Goal: Task Accomplishment & Management: Complete application form

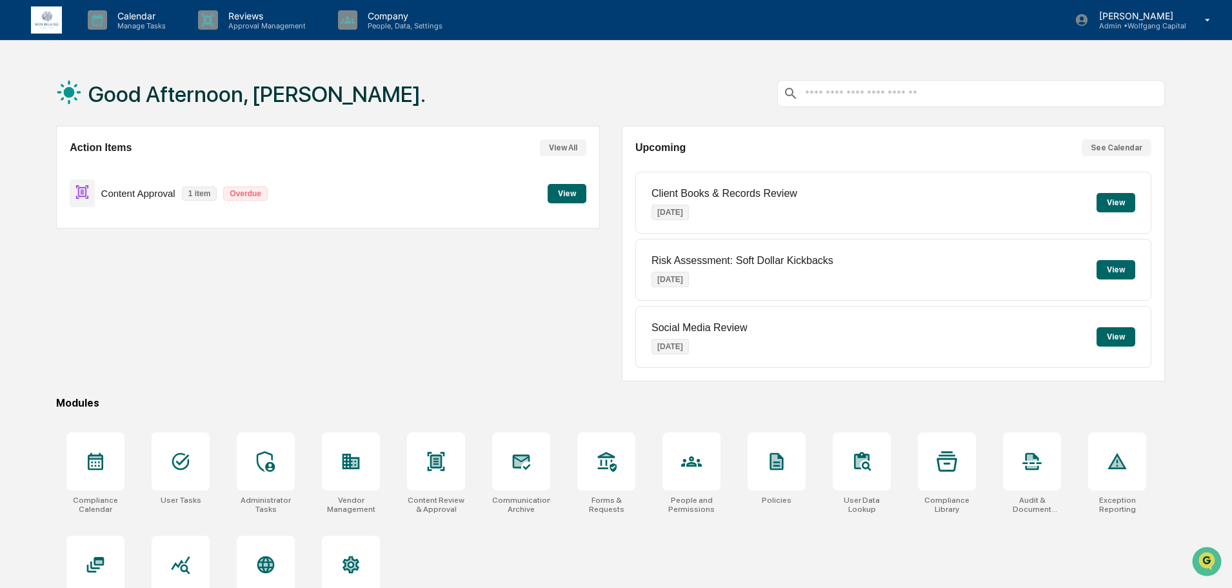
click at [254, 253] on div "Action Items View All Content Approval 1 item Overdue View" at bounding box center [327, 253] width 543 height 255
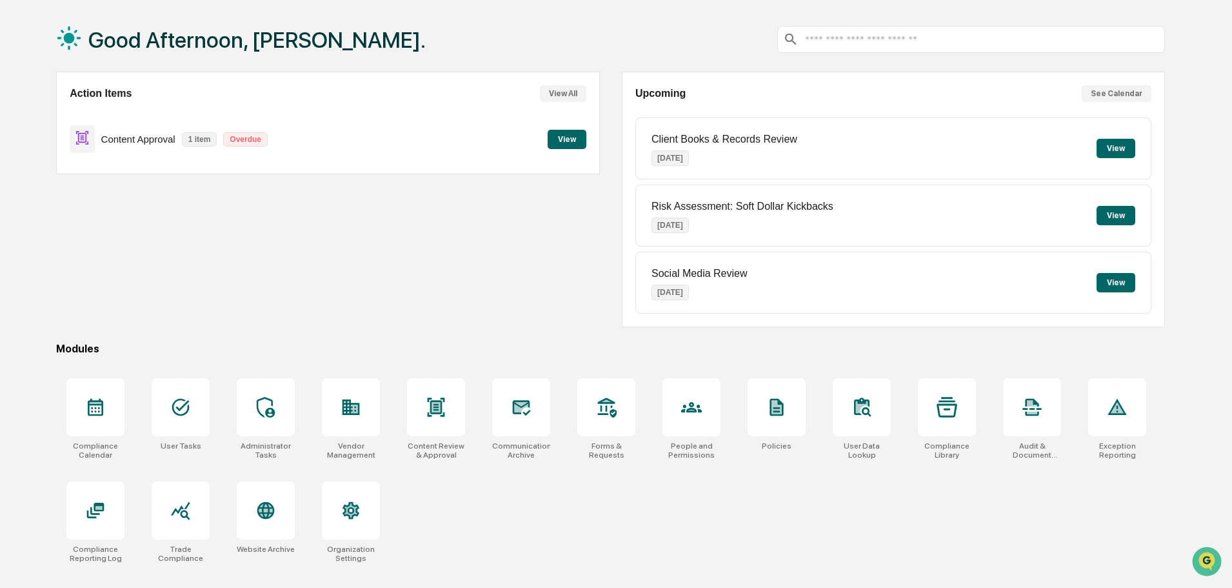
scroll to position [61, 0]
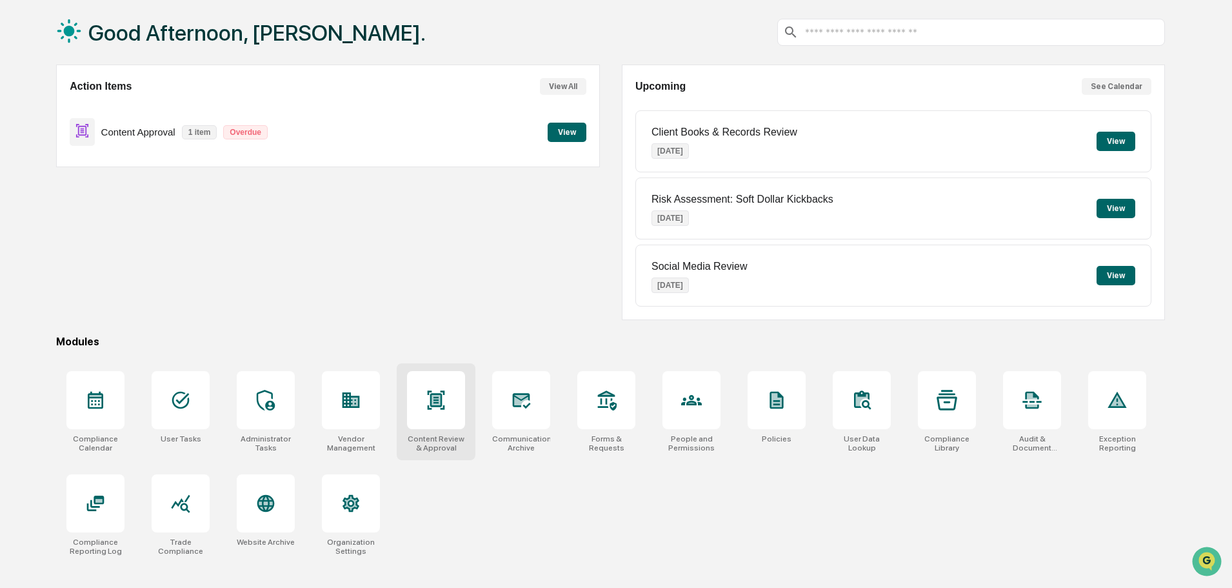
click at [441, 402] on icon at bounding box center [436, 399] width 17 height 19
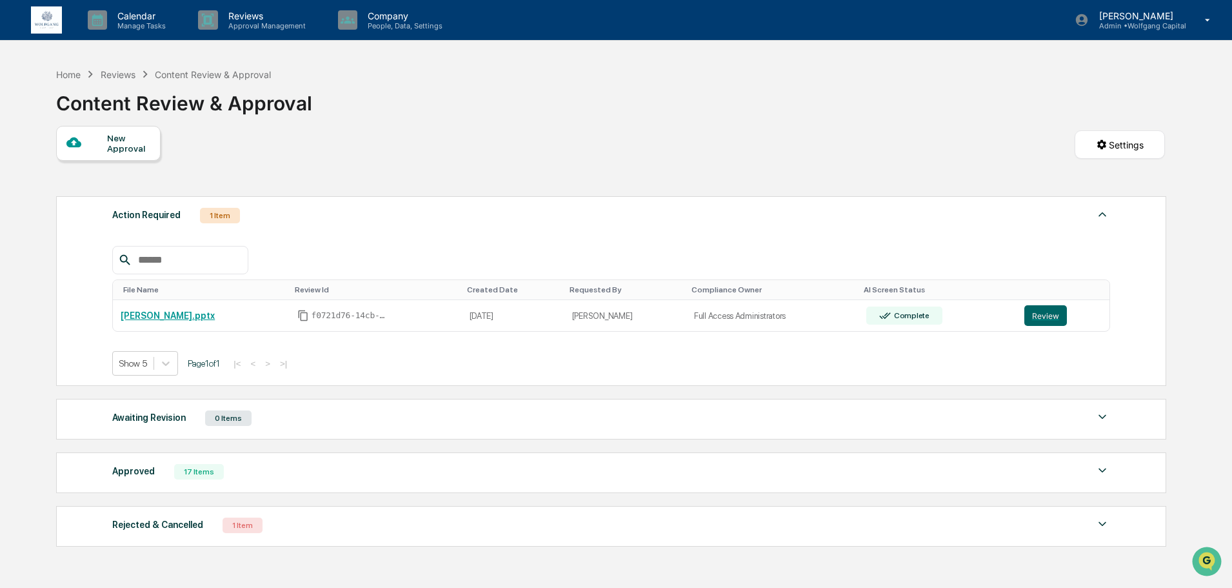
click at [97, 137] on div at bounding box center [86, 143] width 41 height 16
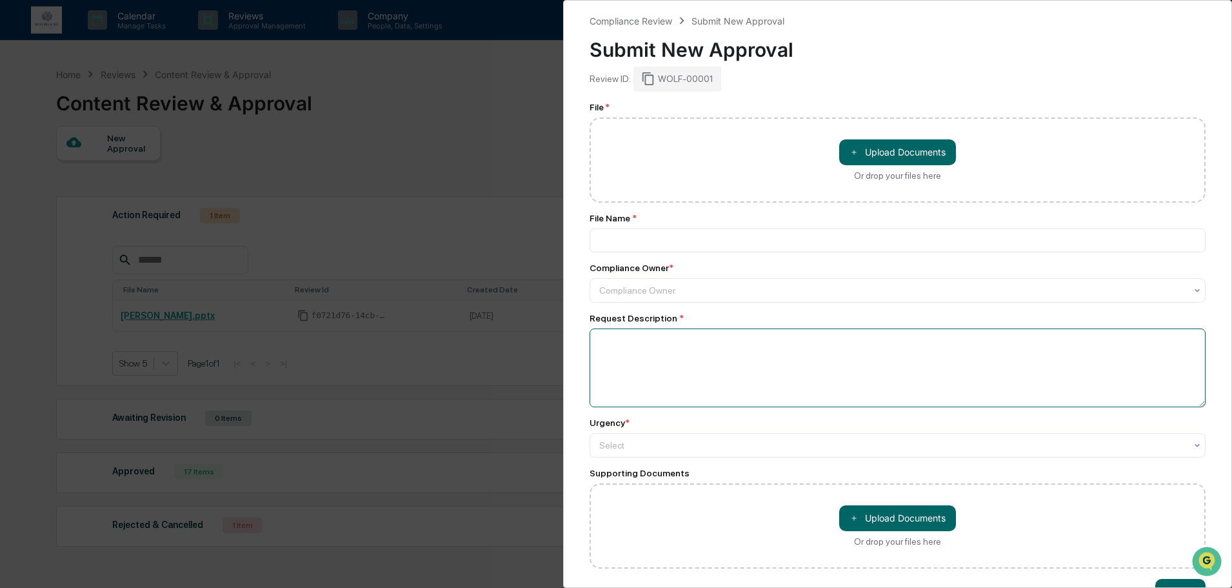
click at [697, 343] on textarea at bounding box center [898, 367] width 616 height 79
click at [703, 285] on div at bounding box center [892, 290] width 586 height 13
click at [532, 63] on div "Compliance Review Submit New Approval Submit New Approval Review ID: WOLF-00001…" at bounding box center [616, 294] width 1232 height 588
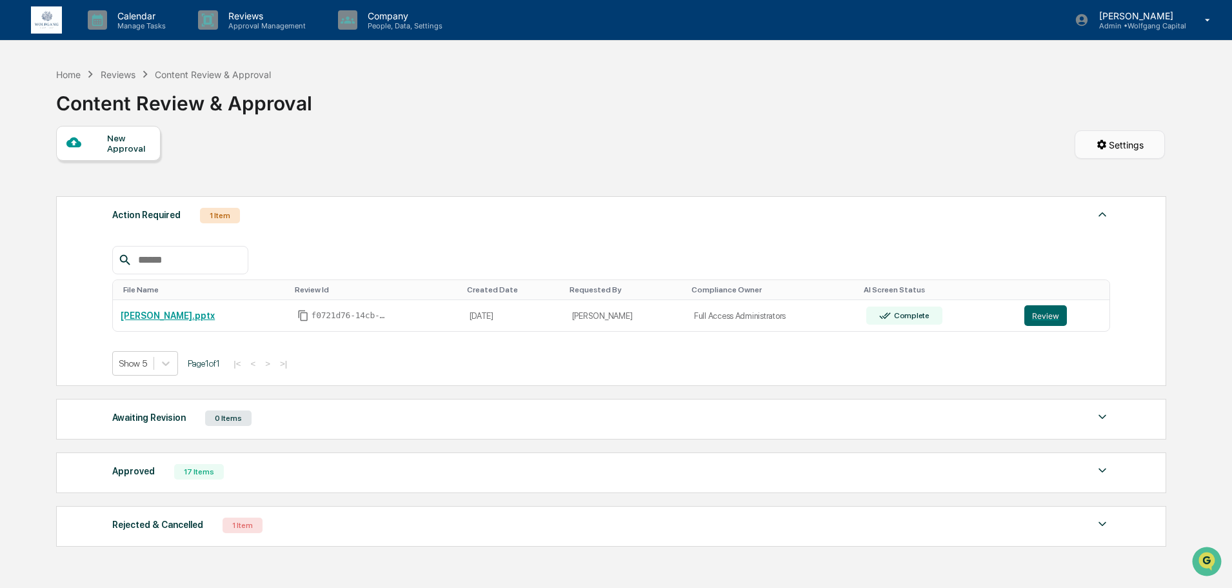
click at [1095, 137] on html "Calendar Manage Tasks Reviews Approval Management Company People, Data, Setting…" at bounding box center [616, 294] width 1232 height 588
click at [1102, 197] on div "Form Settings" at bounding box center [1123, 201] width 114 height 21
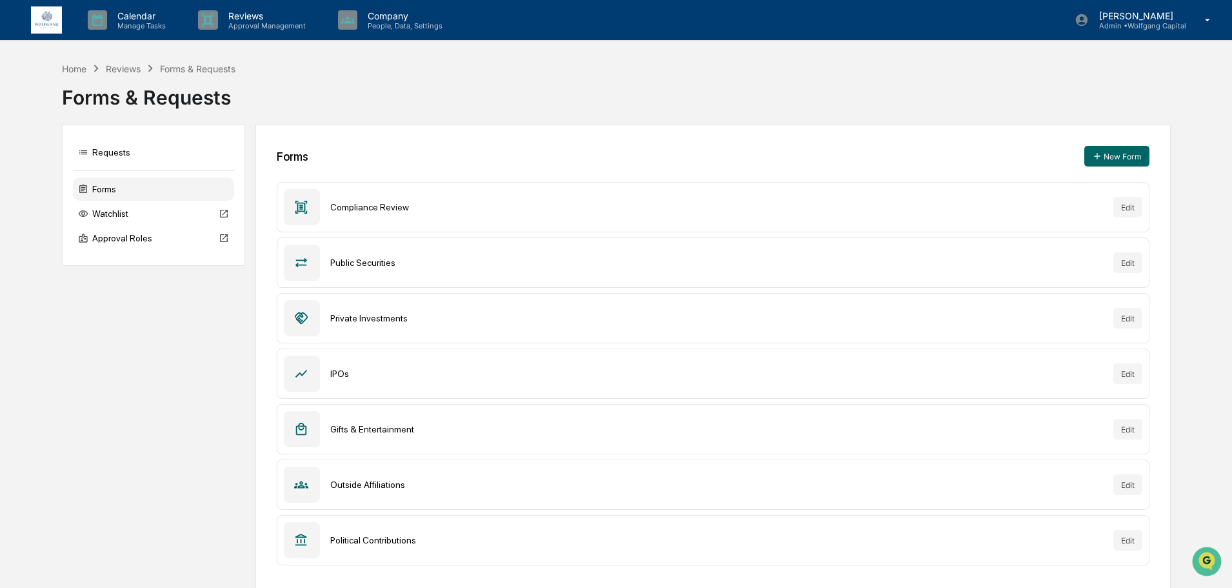
click at [56, 21] on img at bounding box center [46, 20] width 31 height 28
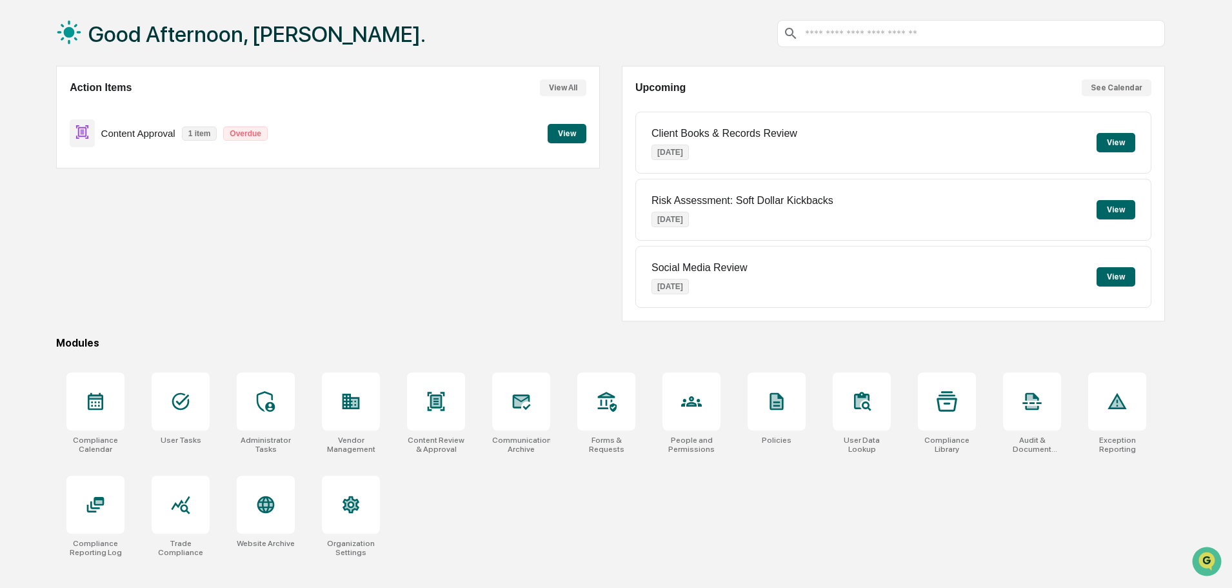
scroll to position [61, 0]
click at [613, 411] on div at bounding box center [606, 400] width 58 height 58
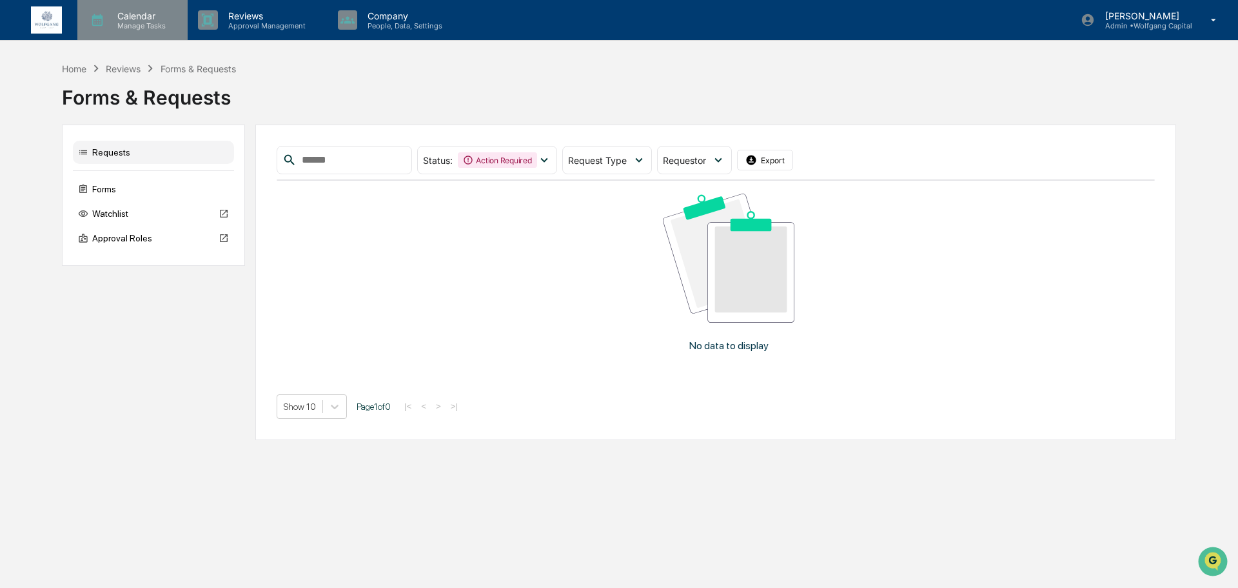
click at [126, 26] on p "Manage Tasks" at bounding box center [139, 25] width 65 height 9
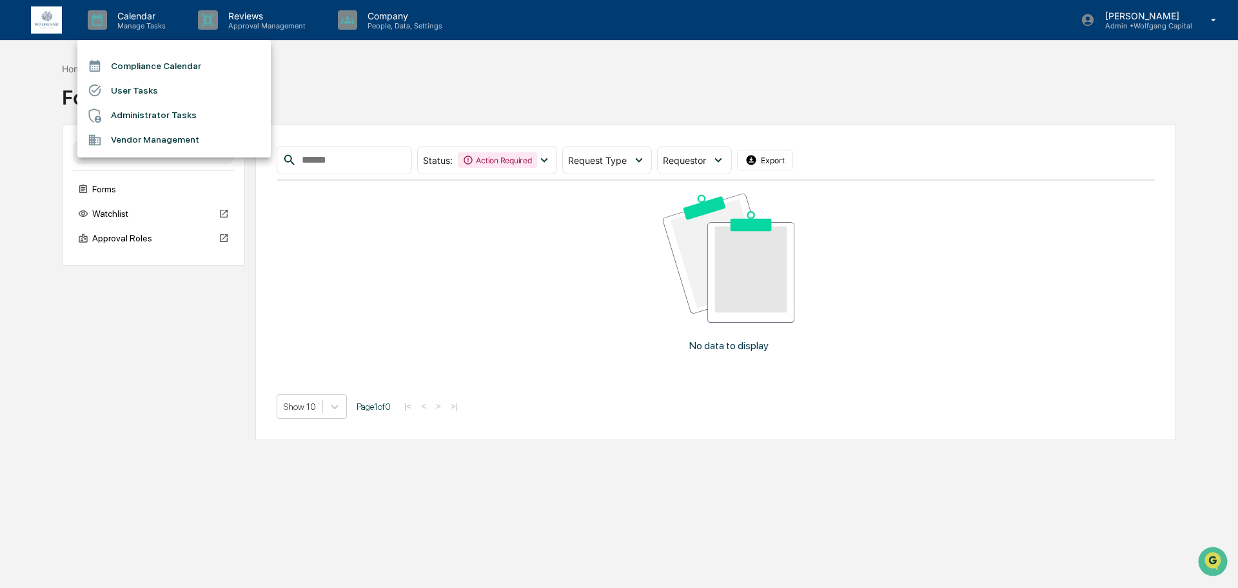
click at [52, 18] on div at bounding box center [619, 294] width 1238 height 588
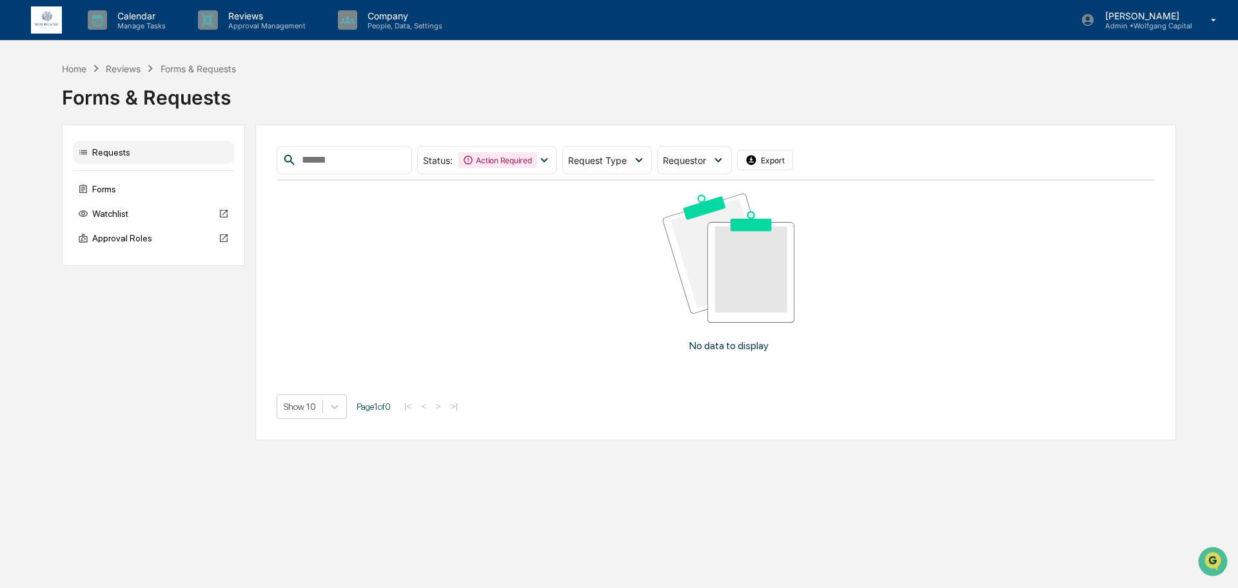
click at [52, 18] on img at bounding box center [46, 20] width 31 height 28
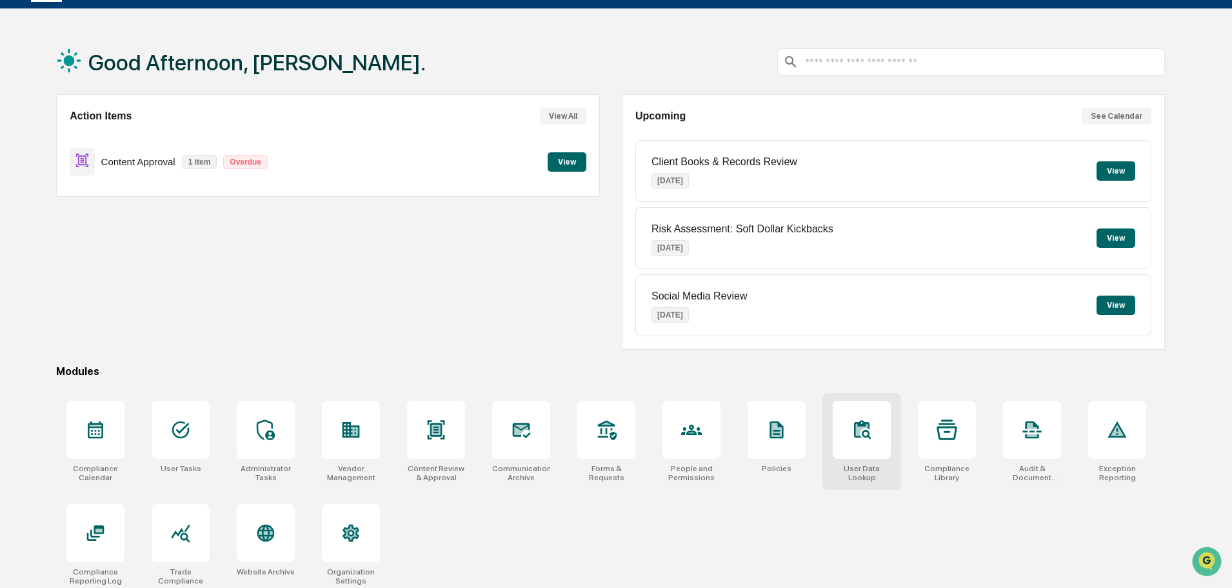
scroll to position [61, 0]
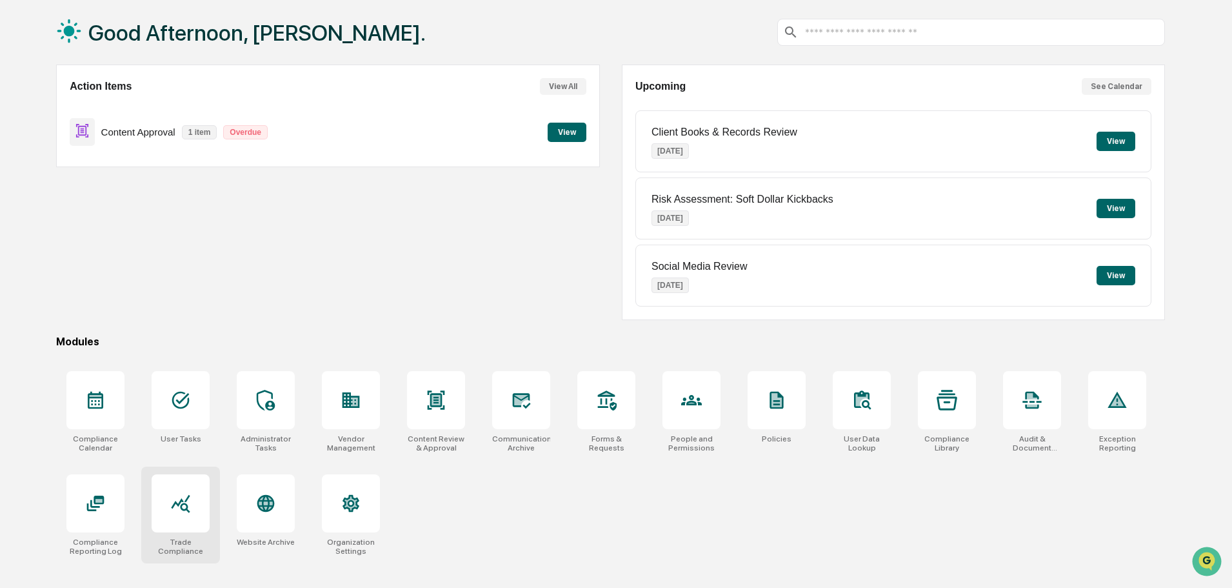
click at [192, 513] on div at bounding box center [181, 503] width 58 height 58
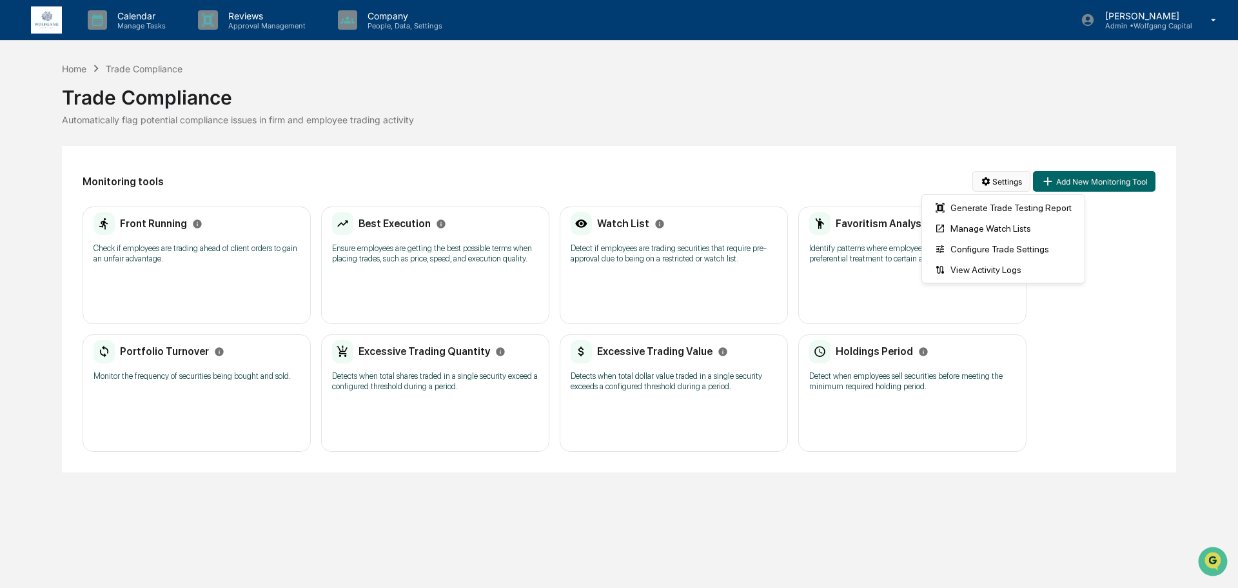
click at [997, 176] on html "Calendar Manage Tasks Reviews Approval Management Company People, Data, Setting…" at bounding box center [619, 294] width 1238 height 588
click at [978, 247] on div "Configure Trade Settings" at bounding box center [1003, 249] width 157 height 21
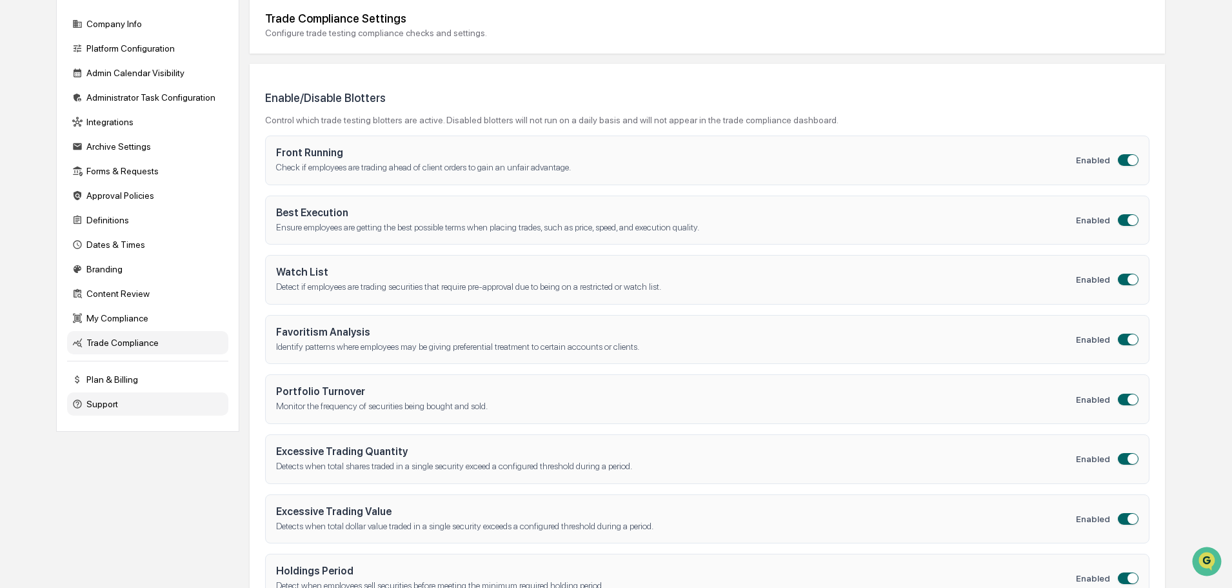
scroll to position [129, 0]
click at [114, 343] on div "Trade Compliance" at bounding box center [147, 343] width 161 height 23
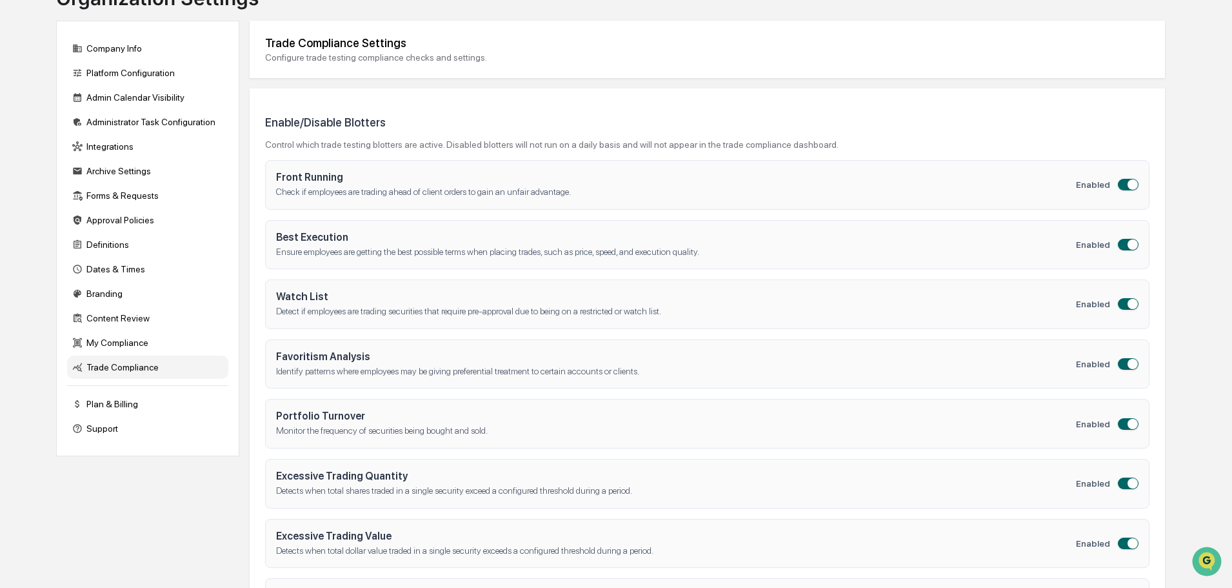
scroll to position [0, 0]
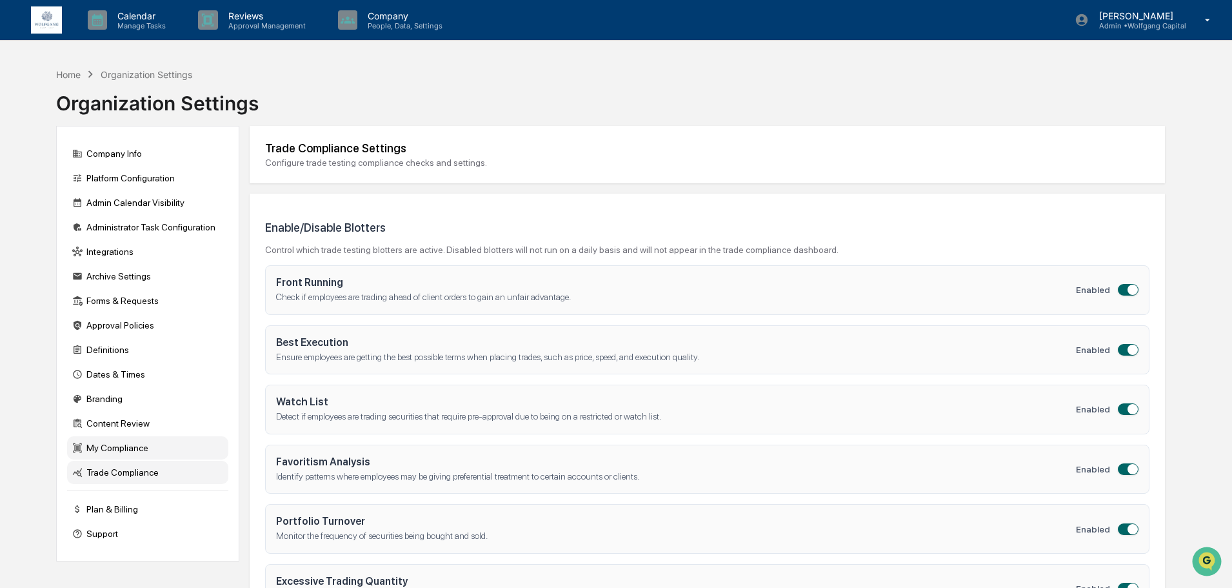
click at [119, 450] on div "My Compliance" at bounding box center [147, 447] width 161 height 23
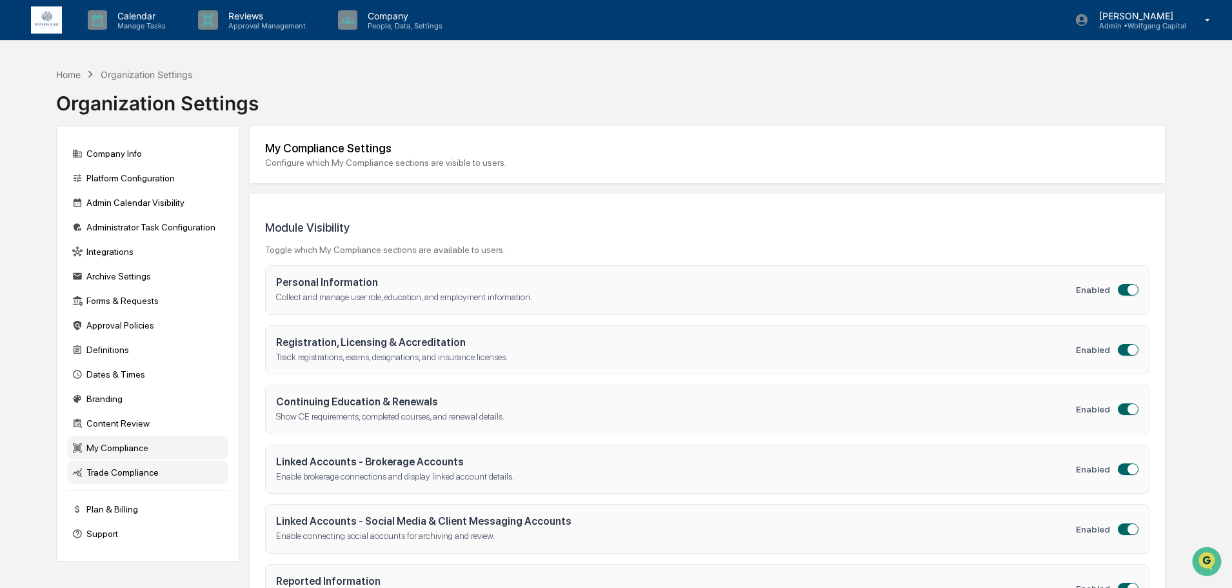
click at [114, 472] on div "Trade Compliance" at bounding box center [147, 472] width 161 height 23
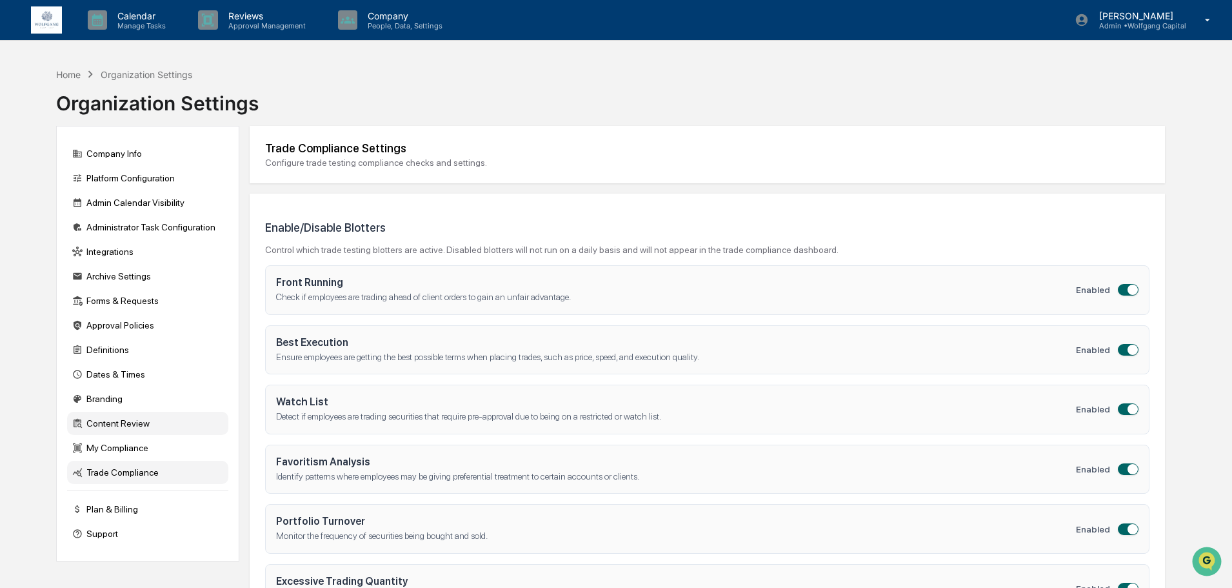
click at [112, 426] on div "Content Review" at bounding box center [147, 423] width 161 height 23
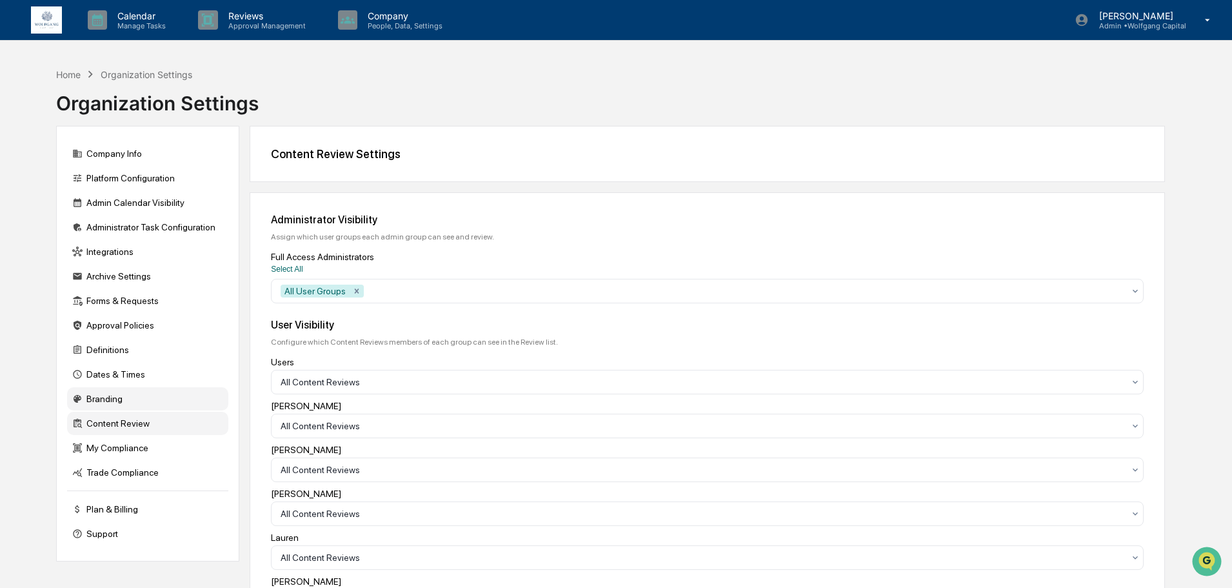
click at [105, 397] on div "Branding" at bounding box center [147, 398] width 161 height 23
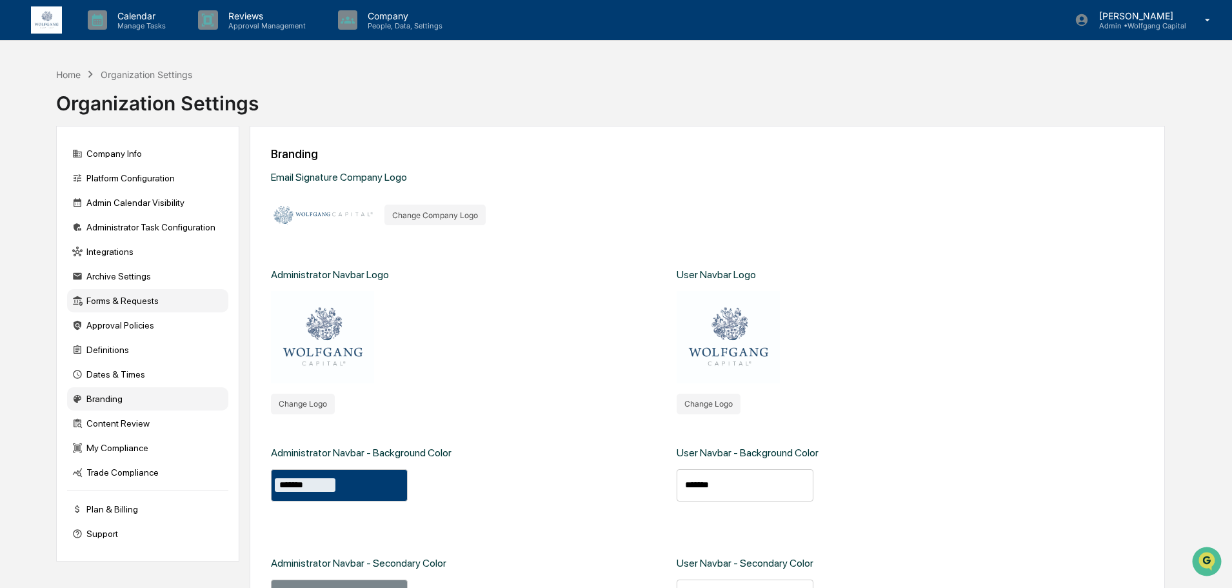
click at [114, 302] on div "Forms & Requests" at bounding box center [147, 300] width 161 height 23
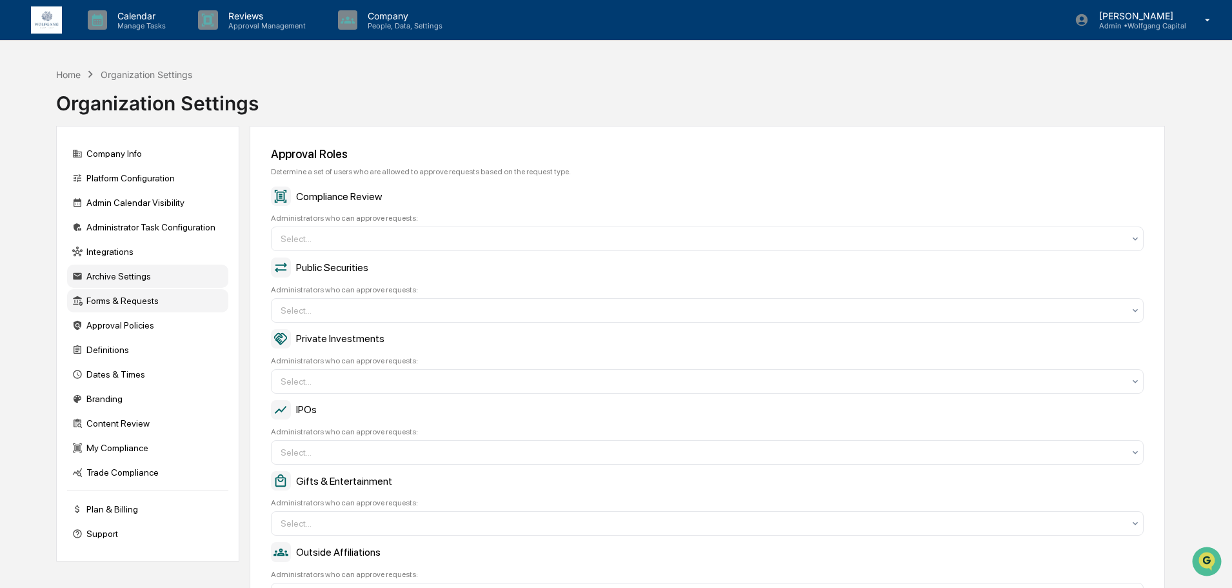
click at [101, 275] on div "Archive Settings" at bounding box center [147, 275] width 161 height 23
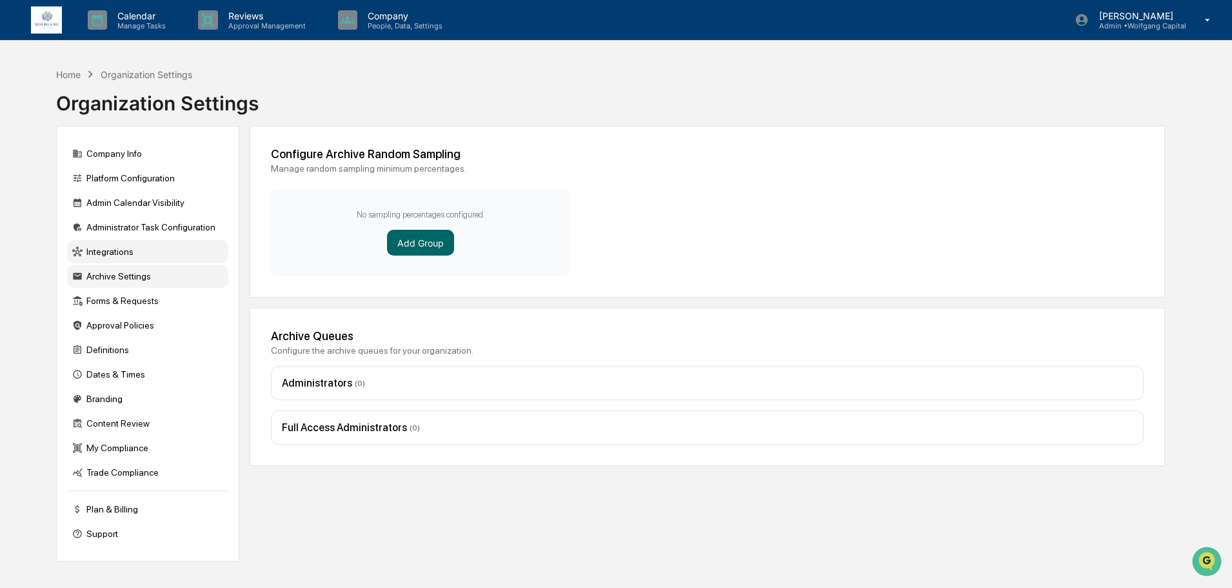
click at [112, 253] on div "Integrations" at bounding box center [147, 251] width 161 height 23
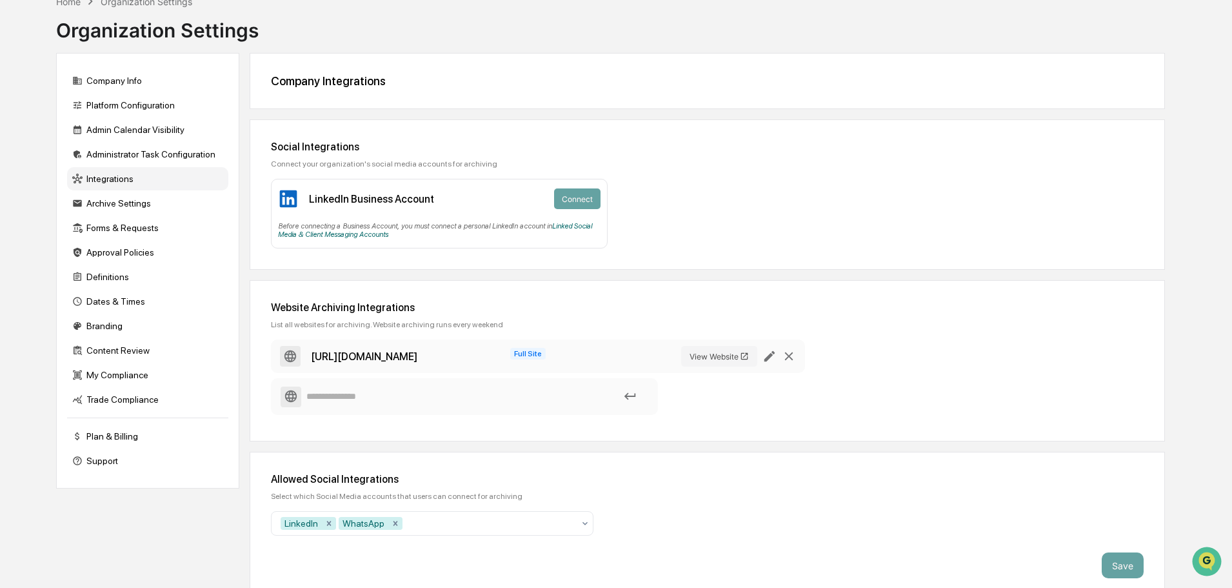
scroll to position [85, 0]
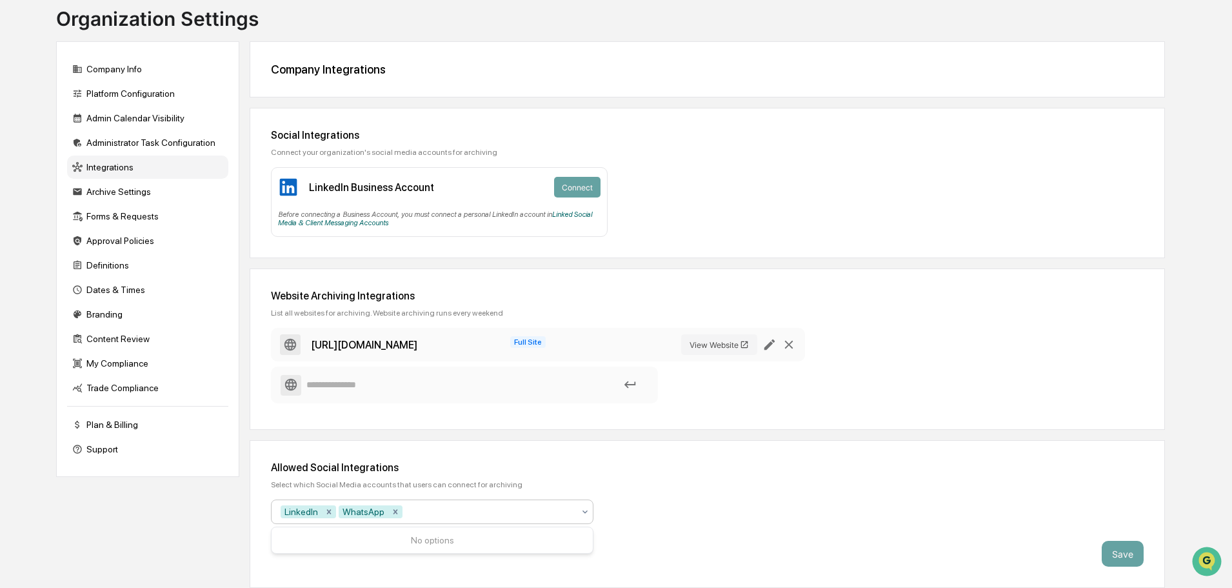
click at [584, 515] on icon at bounding box center [585, 511] width 10 height 10
click at [680, 501] on div "Allowed Social Integrations Select which Social Media accounts that users can c…" at bounding box center [707, 514] width 915 height 148
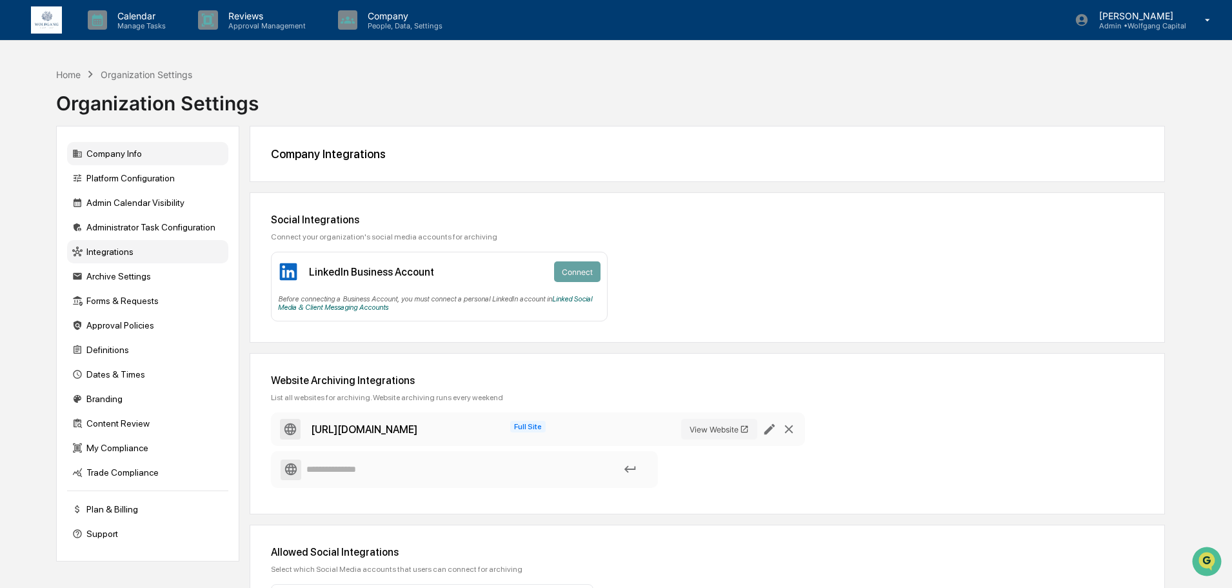
click at [118, 152] on div "Company Info" at bounding box center [147, 153] width 161 height 23
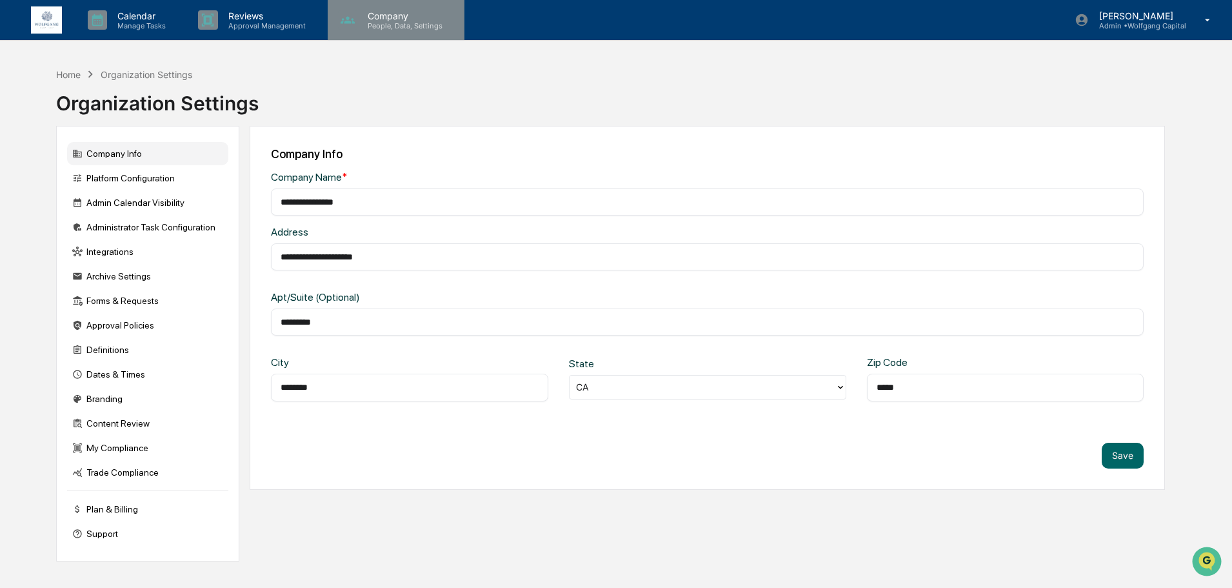
click at [393, 15] on p "Company" at bounding box center [403, 15] width 92 height 11
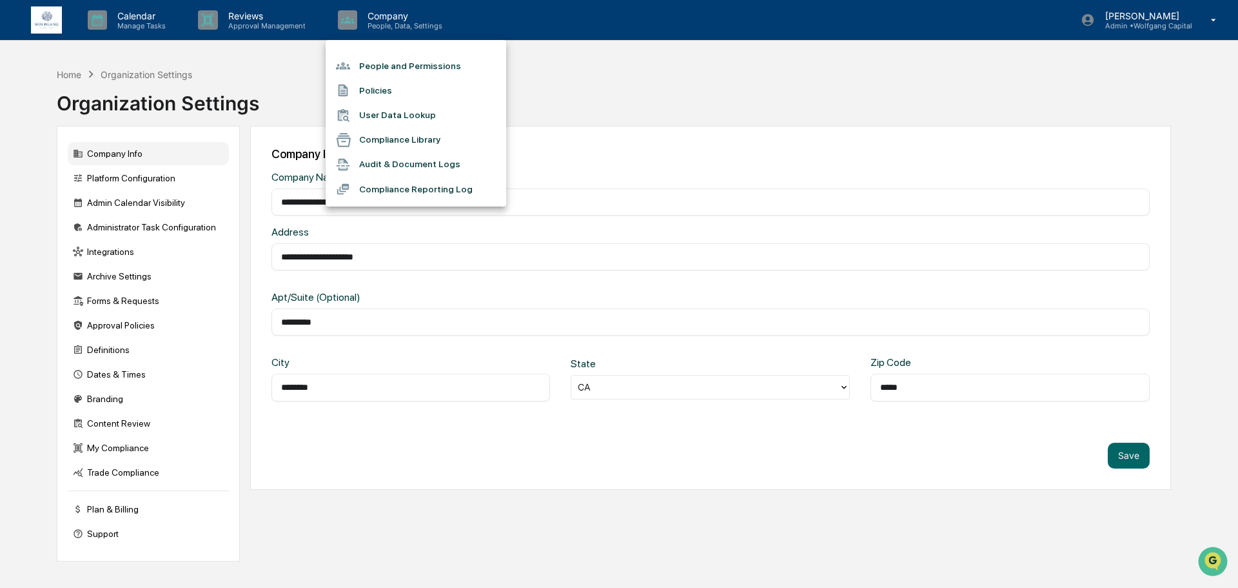
click at [682, 103] on div at bounding box center [619, 294] width 1238 height 588
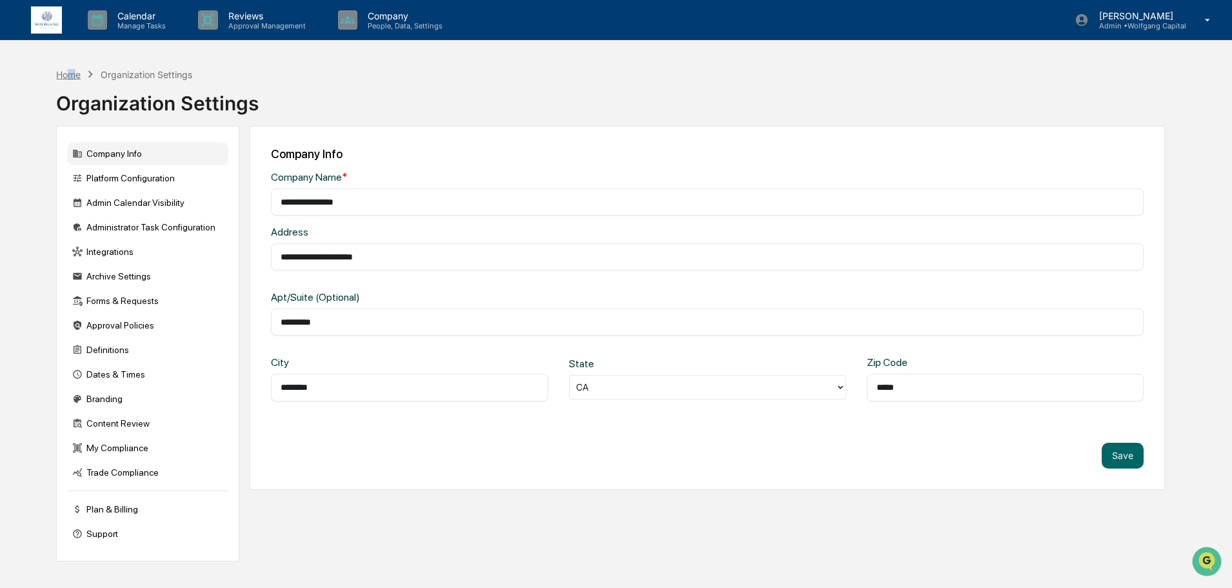
click at [72, 70] on div "Home" at bounding box center [68, 74] width 25 height 11
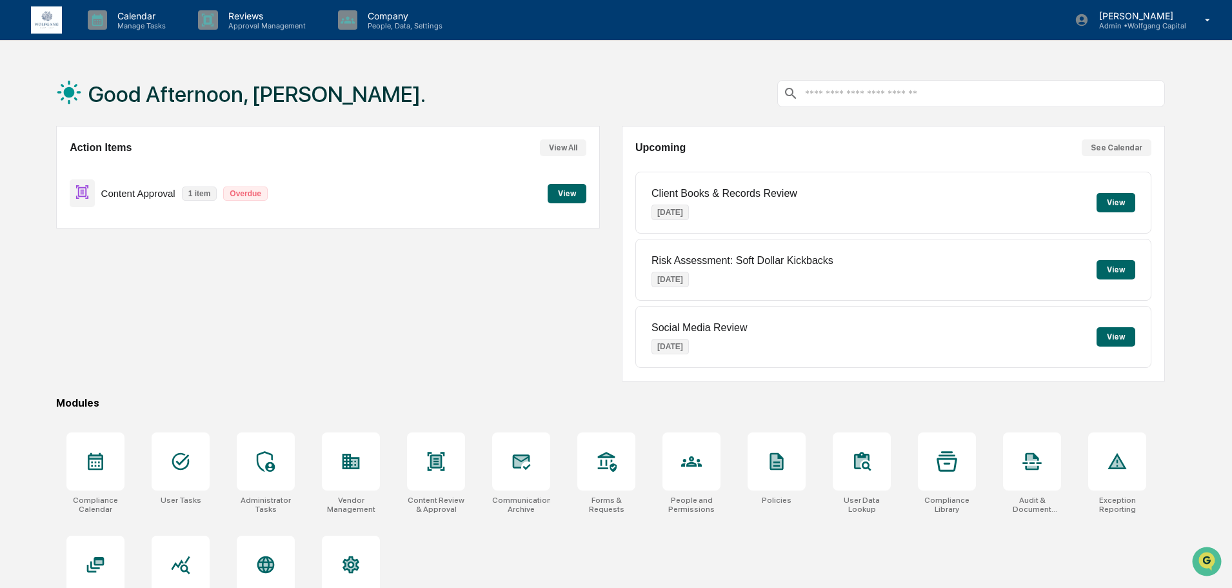
click at [415, 312] on div "Action Items View All Content Approval 1 item Overdue View" at bounding box center [327, 253] width 543 height 255
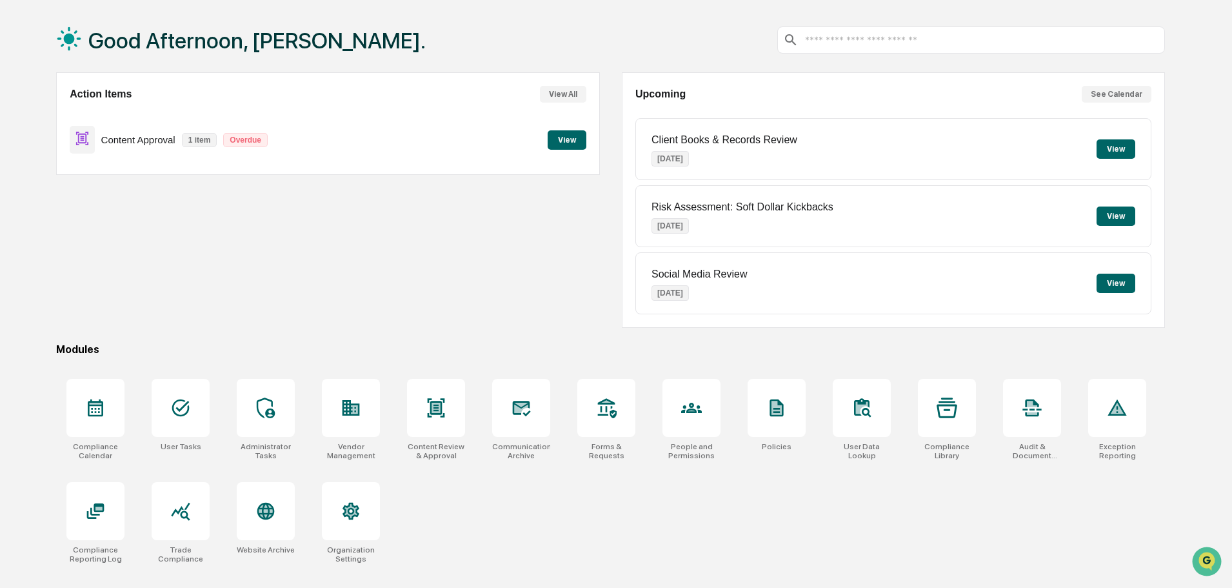
scroll to position [61, 0]
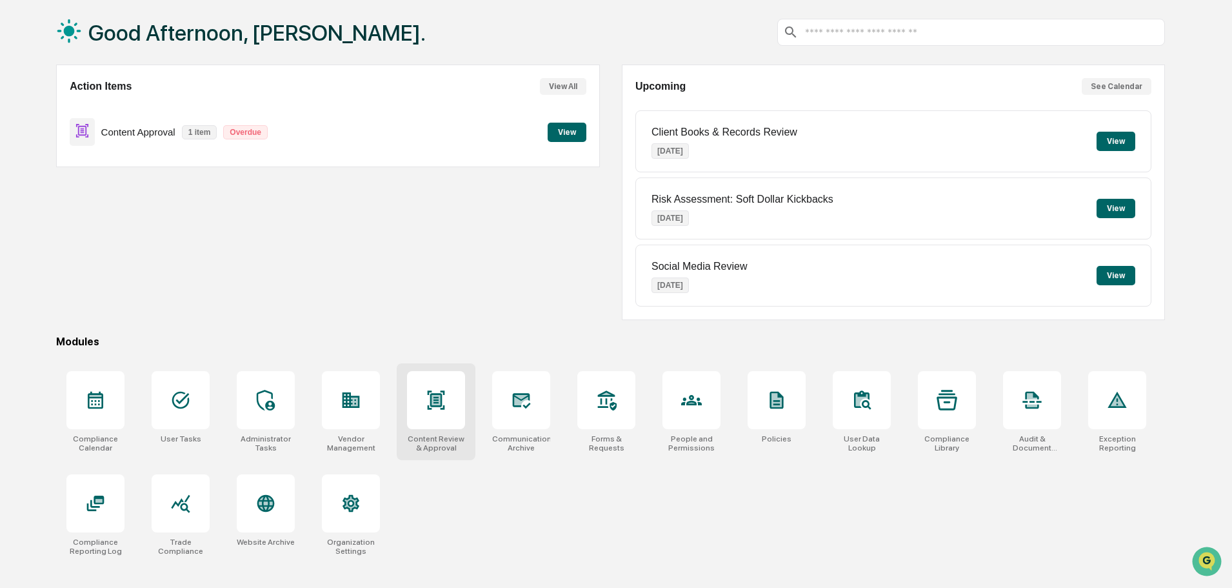
click at [450, 409] on div at bounding box center [436, 400] width 58 height 58
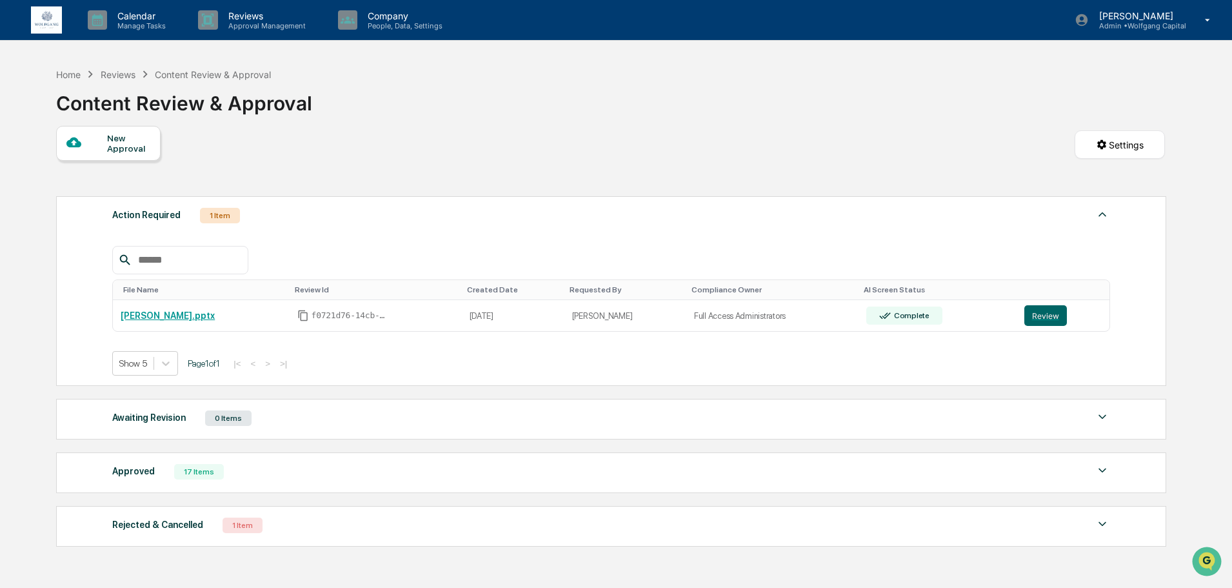
click at [126, 147] on div "New Approval" at bounding box center [128, 143] width 43 height 21
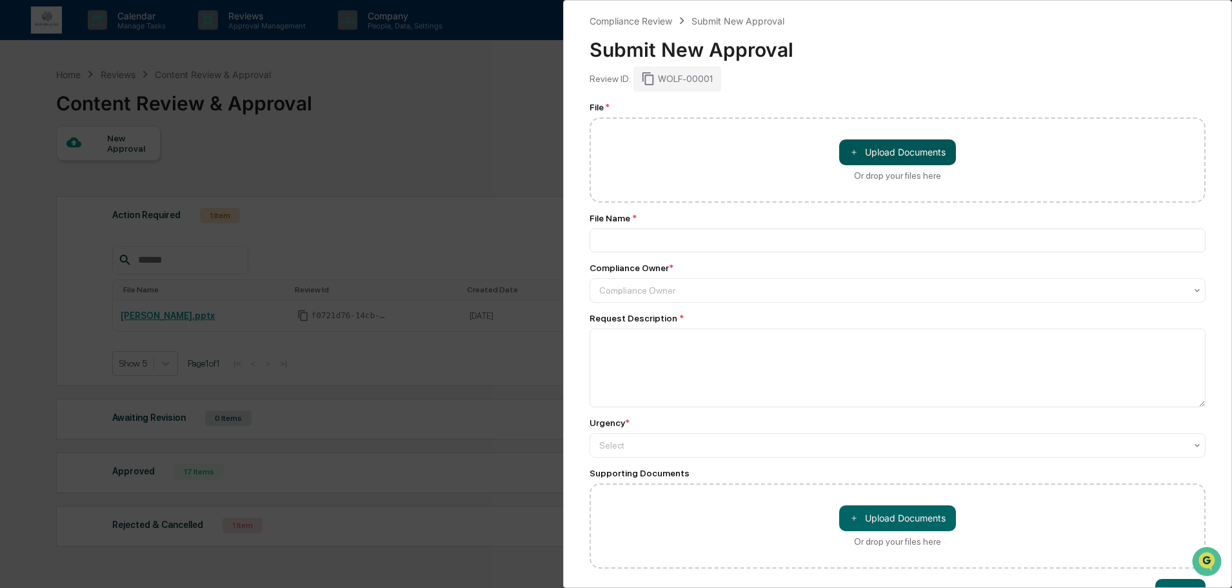
click at [927, 148] on button "＋ Upload Documents" at bounding box center [897, 152] width 117 height 26
type input "**********"
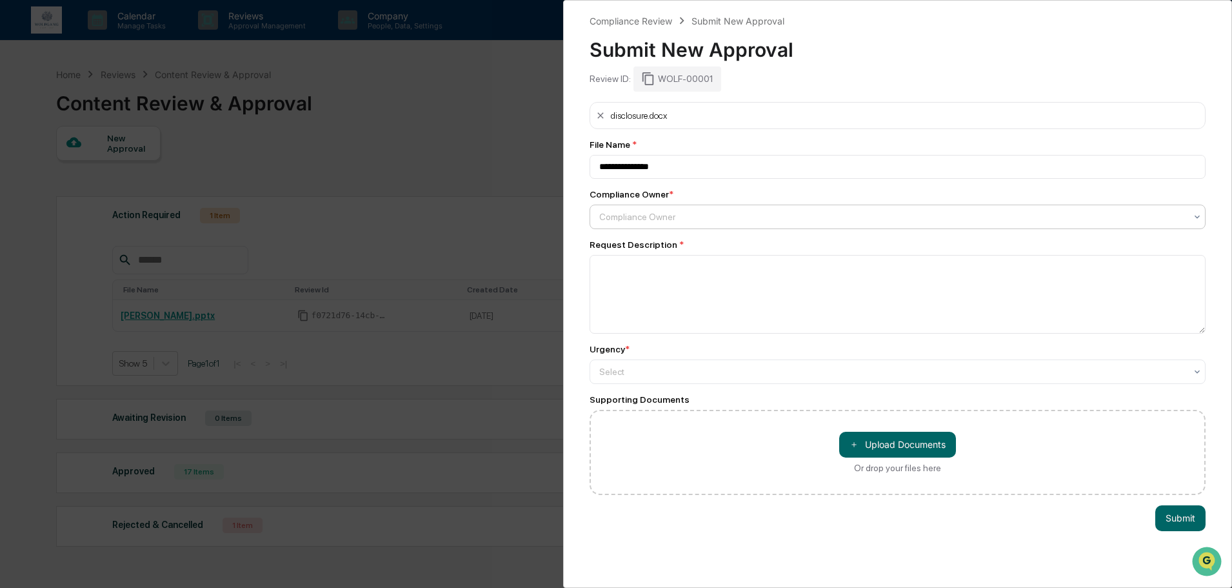
click at [713, 208] on div "Compliance Owner" at bounding box center [892, 217] width 599 height 18
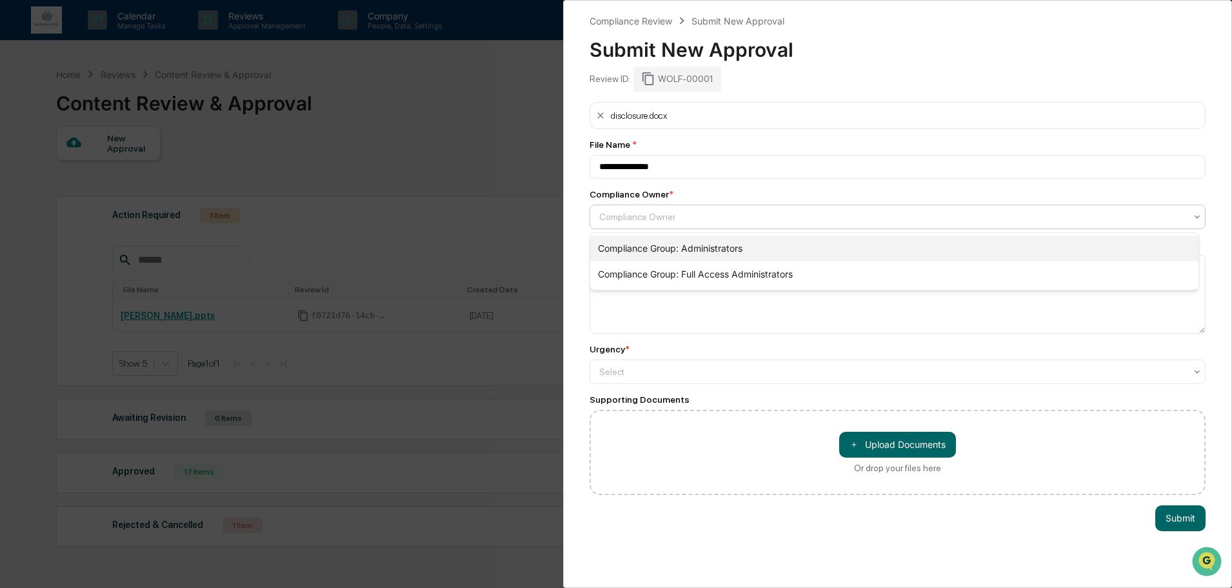
click at [717, 245] on div "Compliance Group: Administrators" at bounding box center [894, 248] width 608 height 26
click at [707, 259] on textarea at bounding box center [898, 294] width 616 height 79
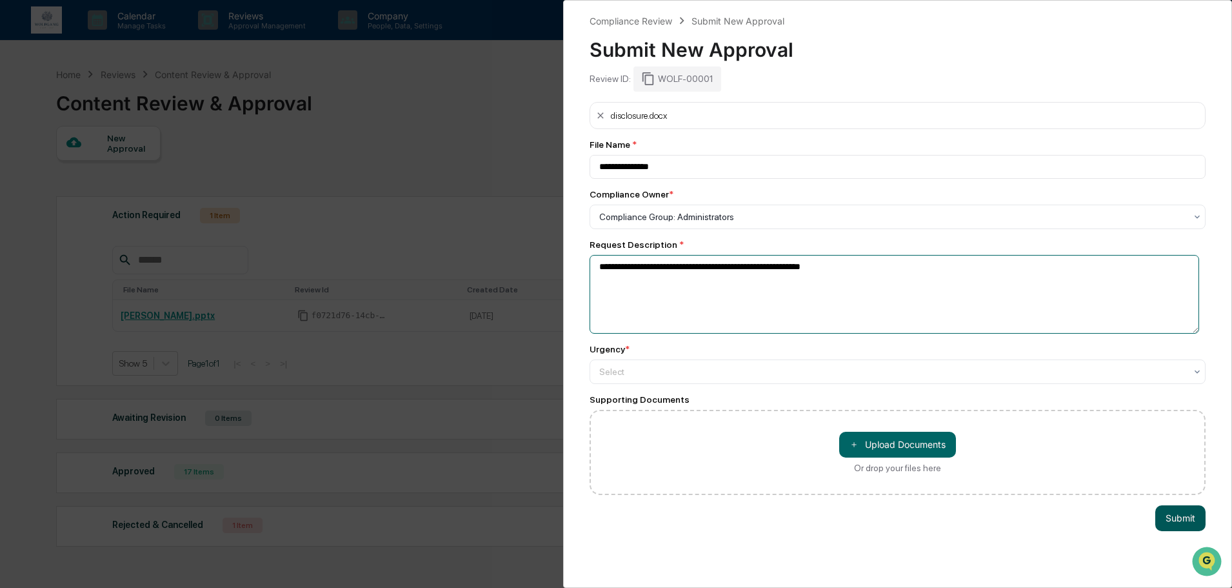
type textarea "**********"
click at [1163, 510] on button "Submit" at bounding box center [1180, 518] width 50 height 26
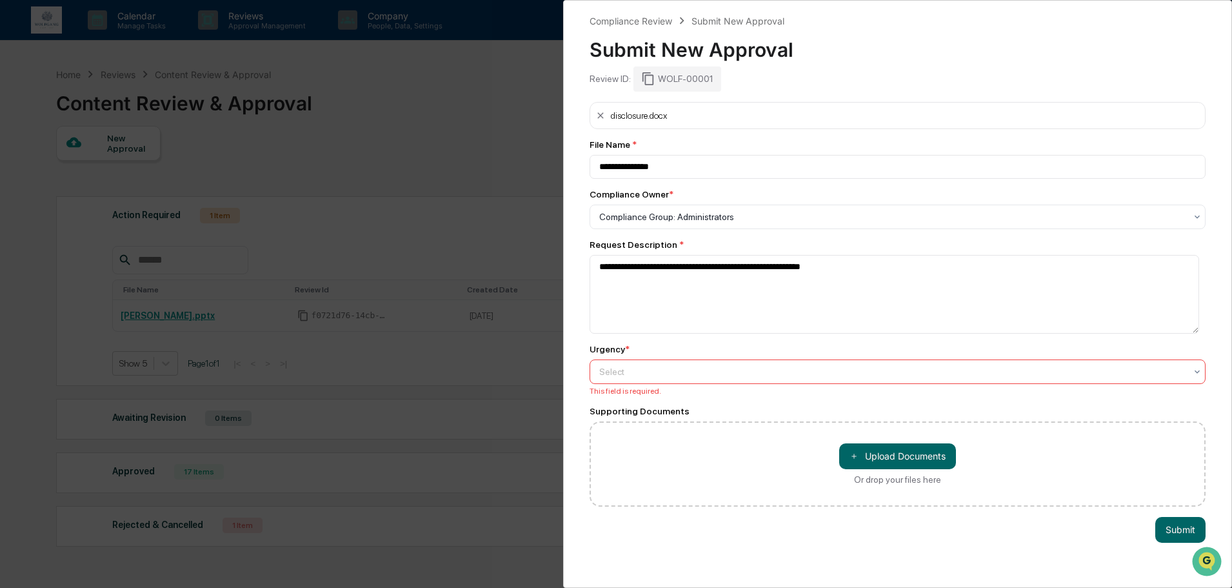
click at [749, 372] on div at bounding box center [892, 371] width 586 height 13
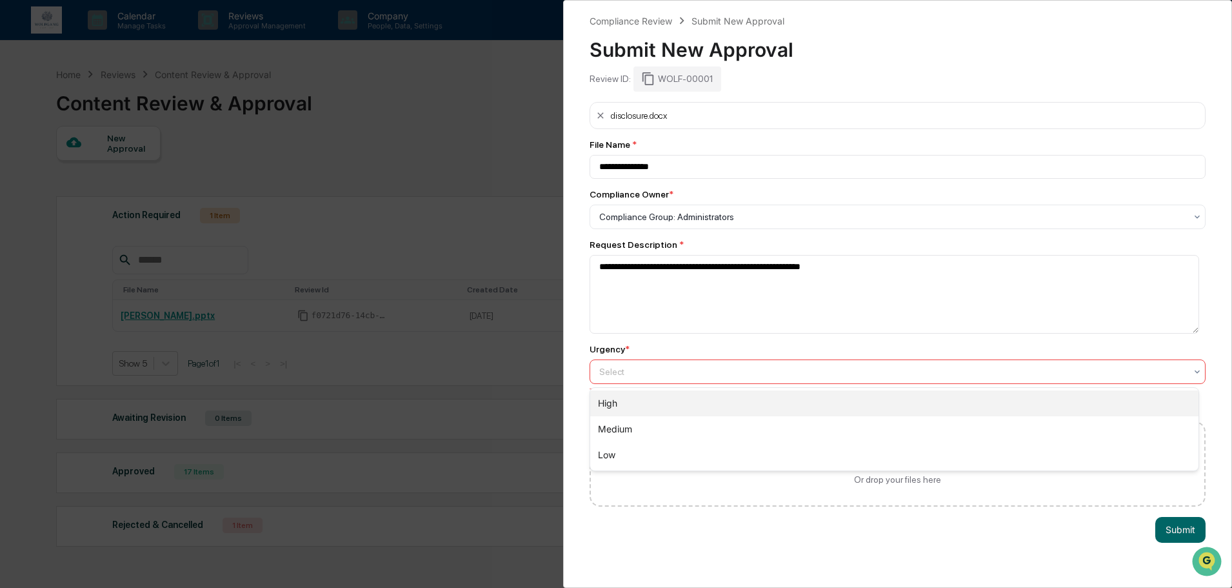
click at [737, 399] on div "High" at bounding box center [894, 403] width 608 height 26
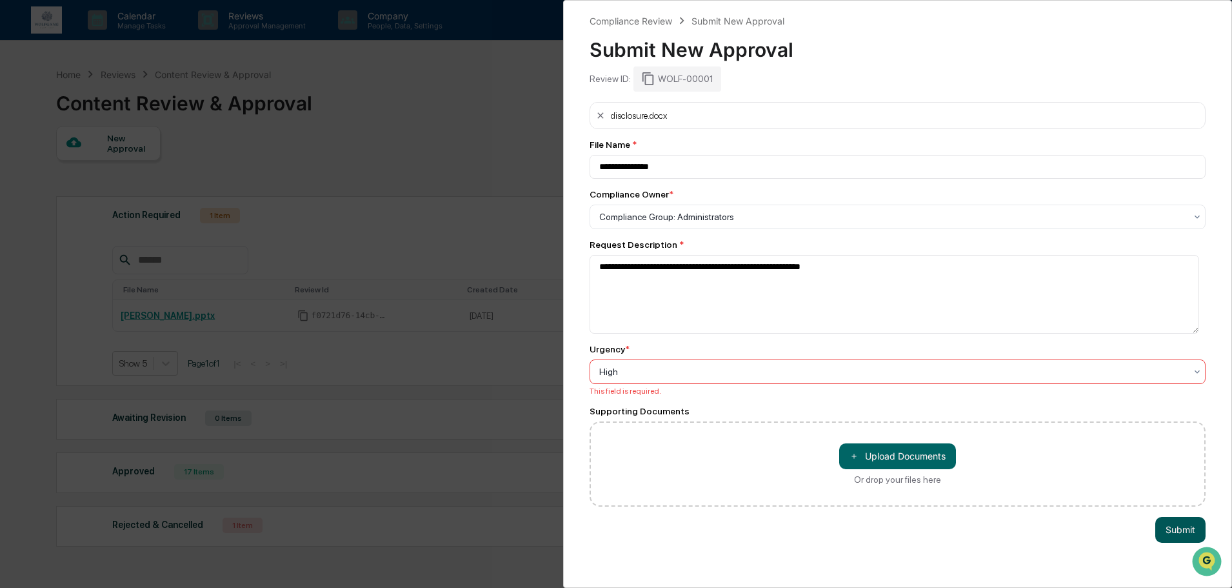
click at [1158, 526] on button "Submit" at bounding box center [1180, 530] width 50 height 26
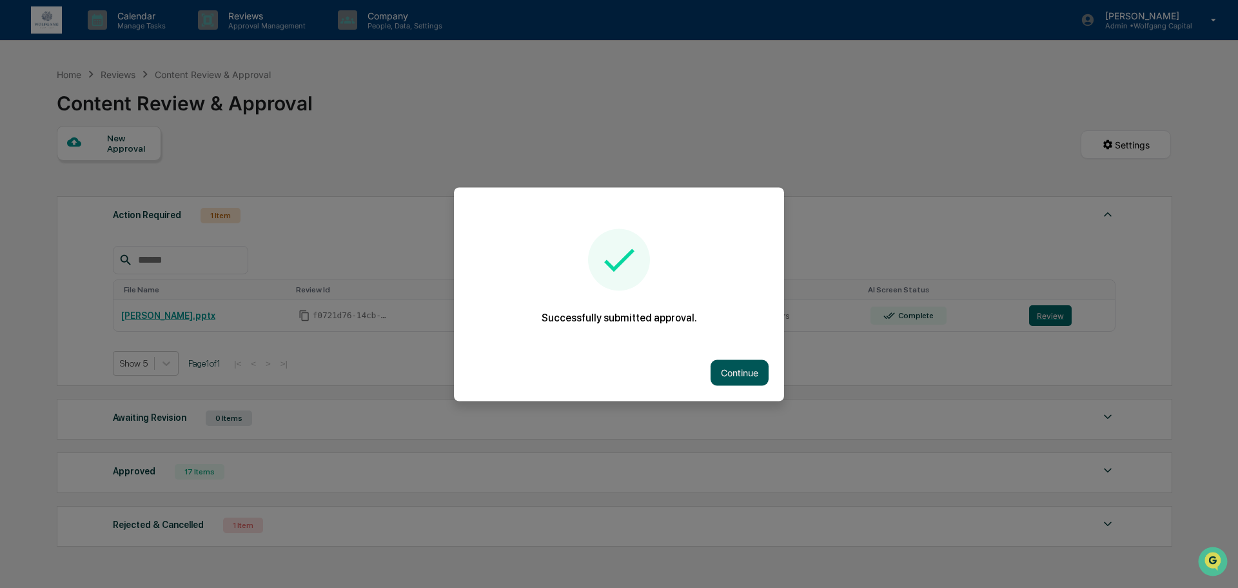
click at [733, 368] on button "Continue" at bounding box center [740, 372] width 58 height 26
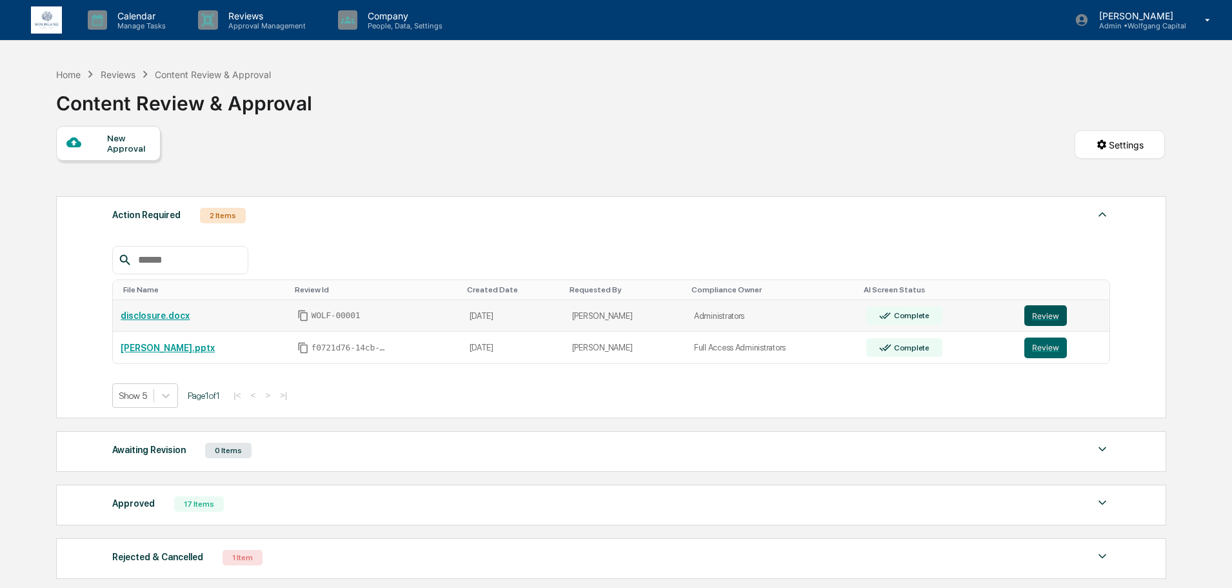
click at [1037, 315] on button "Review" at bounding box center [1045, 315] width 43 height 21
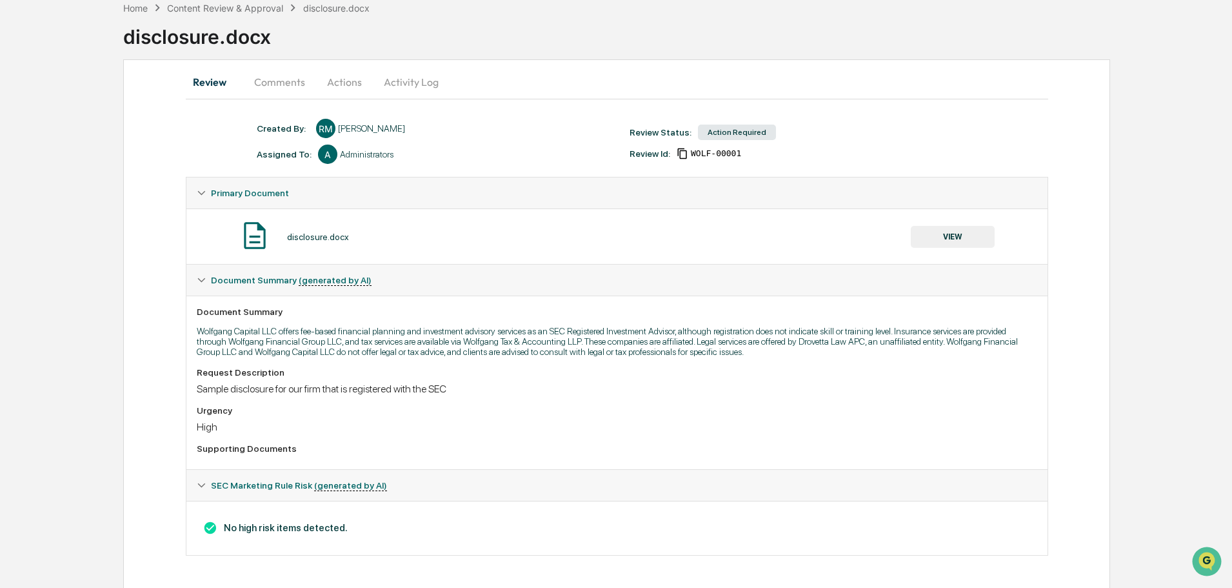
scroll to position [67, 0]
click at [350, 345] on p "Wolfgang Capital LLC offers fee-based financial planning and investment advisor…" at bounding box center [617, 340] width 840 height 31
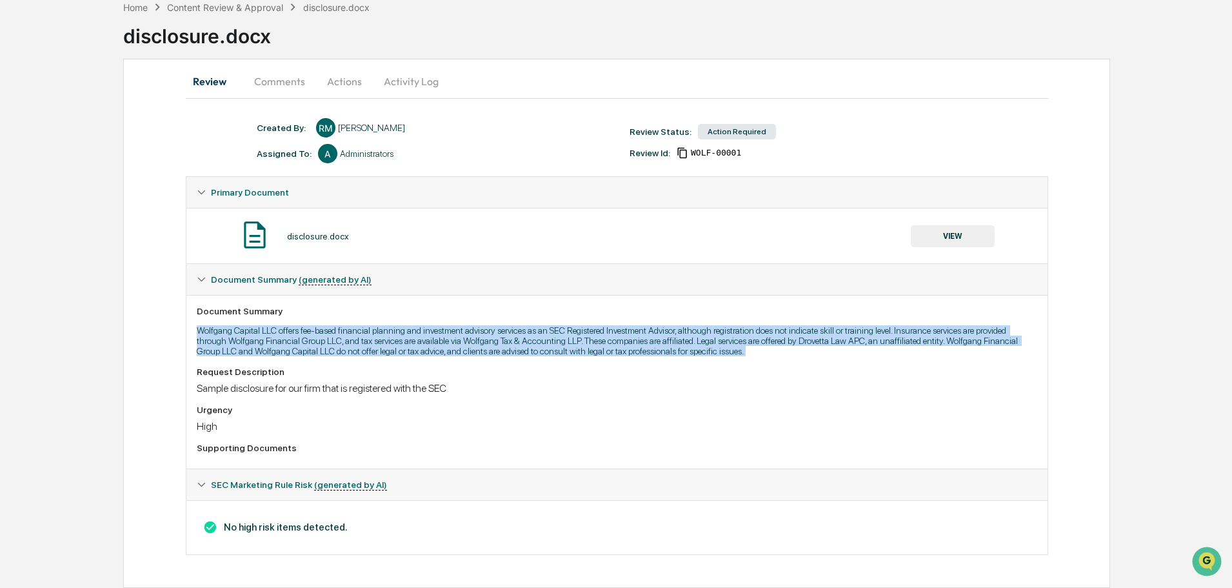
click at [350, 345] on p "Wolfgang Capital LLC offers fee-based financial planning and investment advisor…" at bounding box center [617, 340] width 840 height 31
click at [472, 355] on p "Wolfgang Capital LLC offers fee-based financial planning and investment advisor…" at bounding box center [617, 340] width 840 height 31
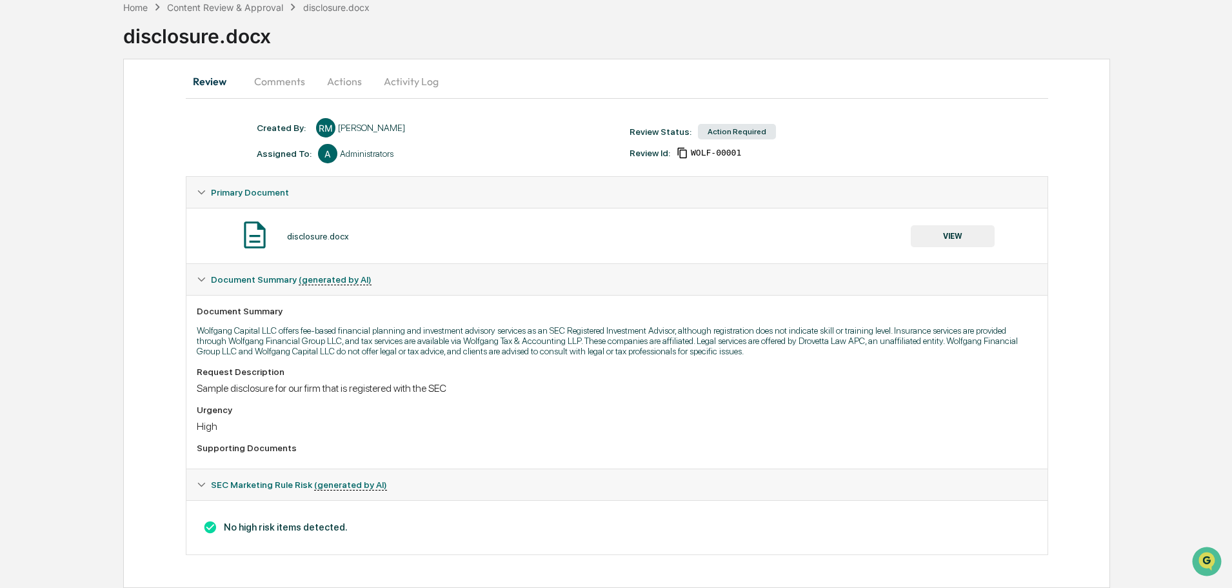
click at [203, 482] on icon at bounding box center [201, 484] width 9 height 9
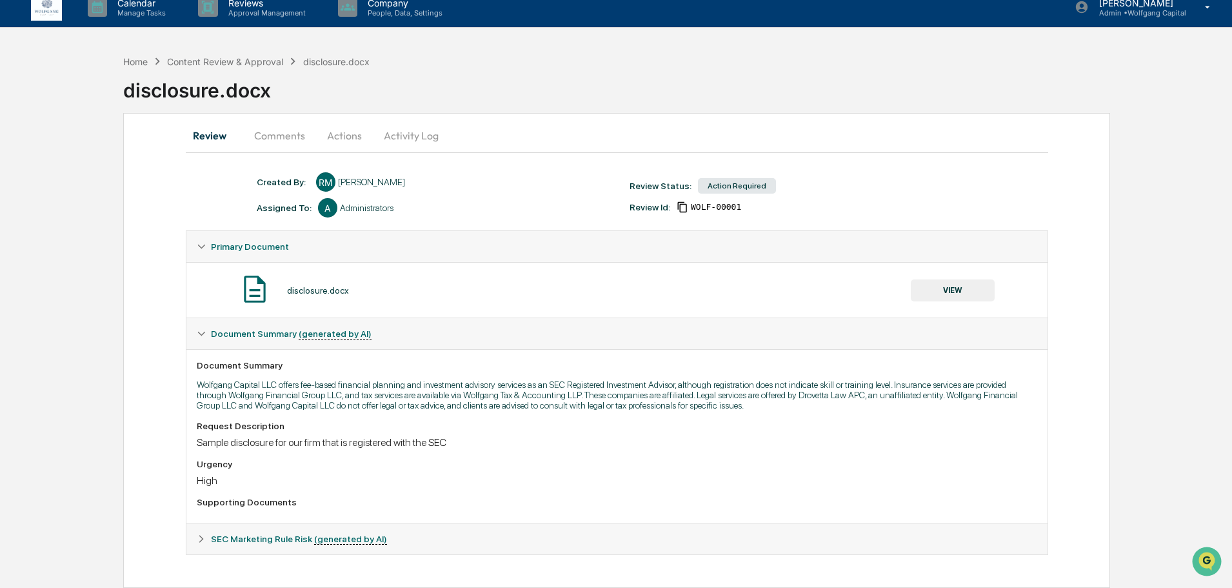
scroll to position [13, 0]
click at [199, 540] on icon at bounding box center [201, 538] width 9 height 9
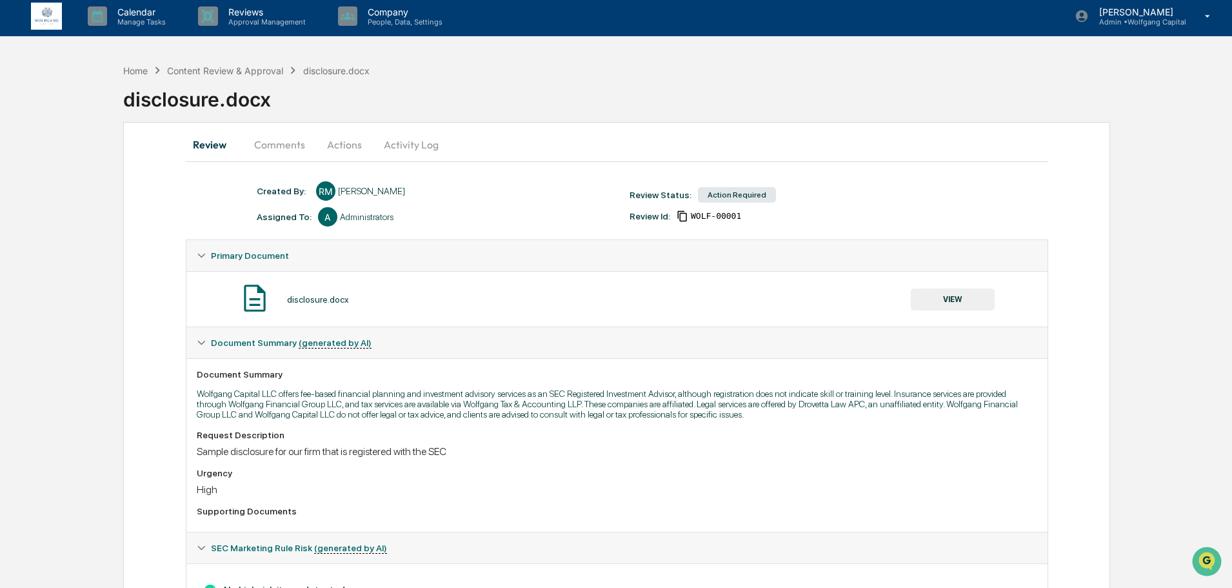
scroll to position [0, 0]
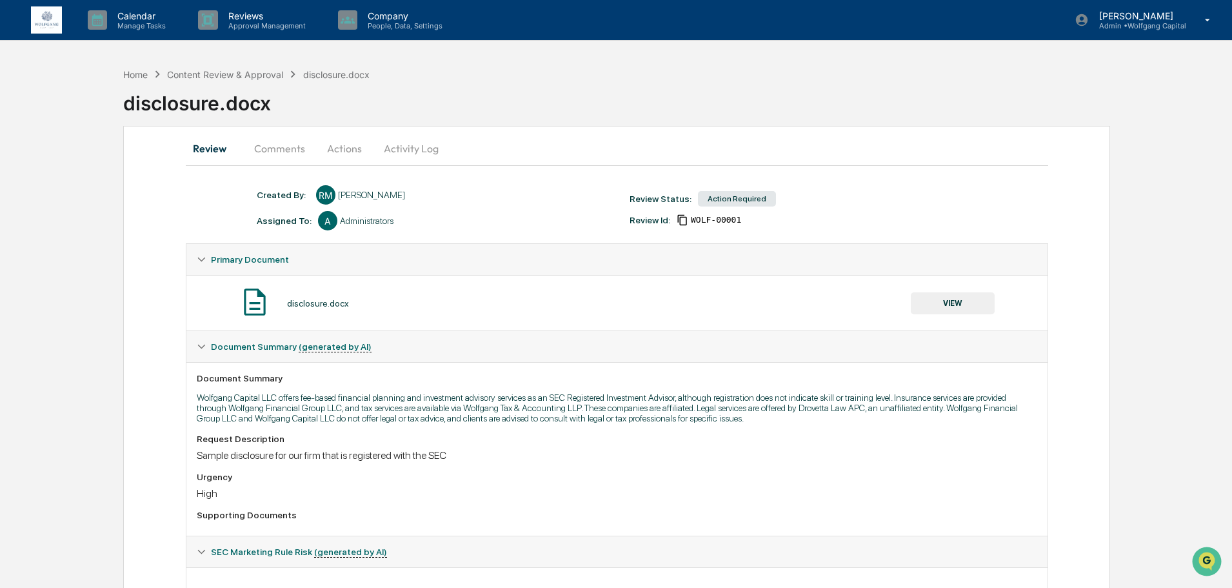
click at [270, 152] on button "Comments" at bounding box center [280, 148] width 72 height 31
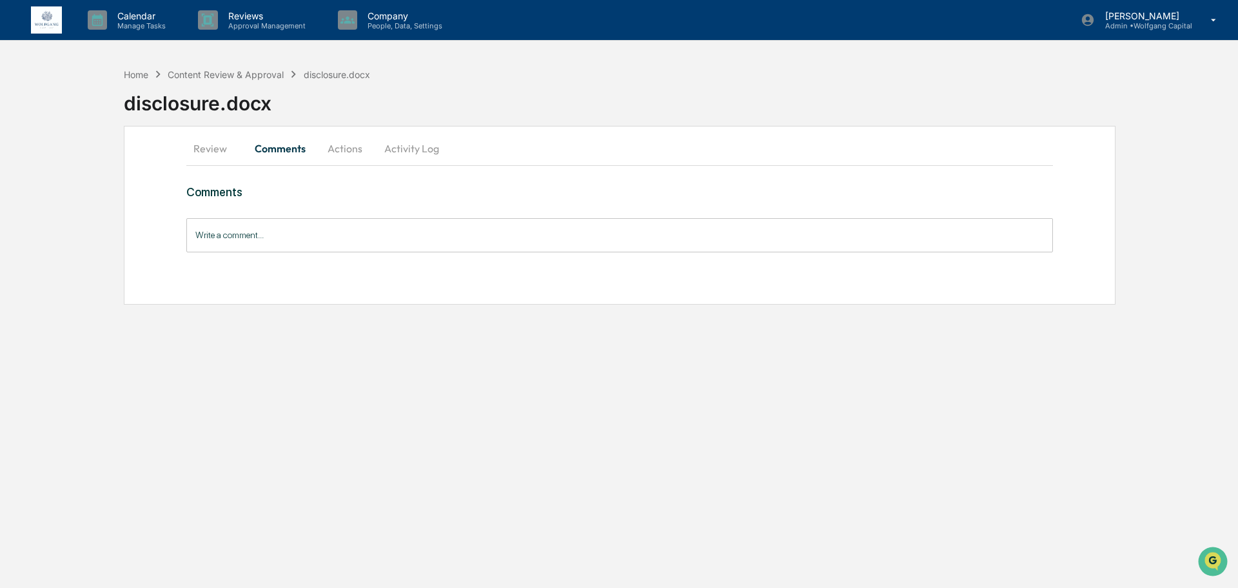
click at [331, 143] on button "Actions" at bounding box center [345, 148] width 58 height 31
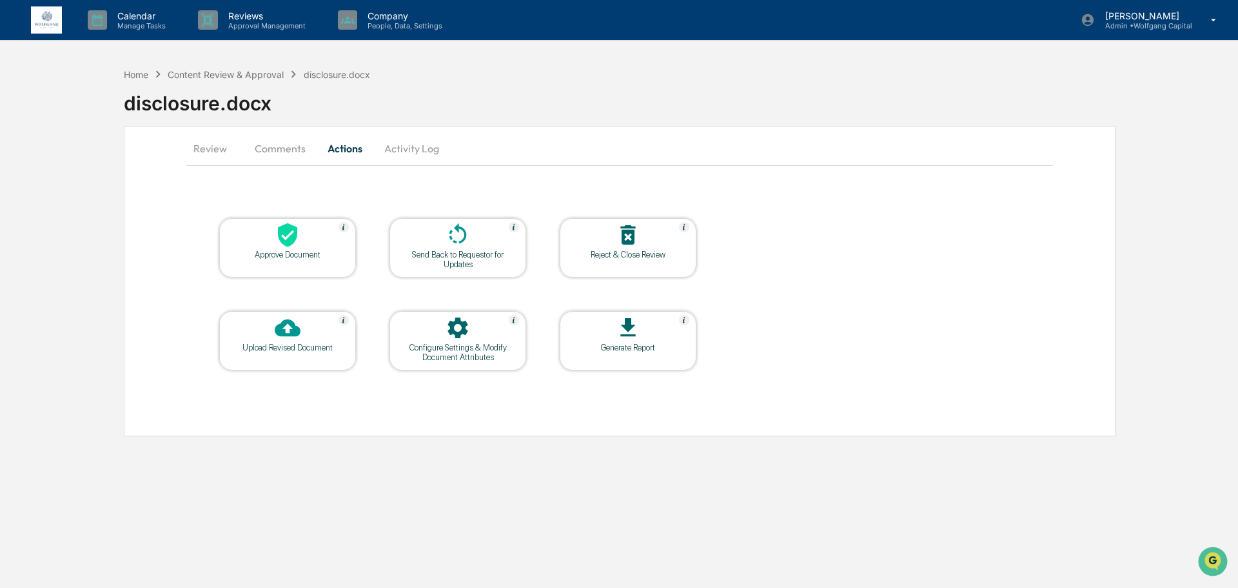
click at [398, 148] on button "Activity Log" at bounding box center [411, 148] width 75 height 31
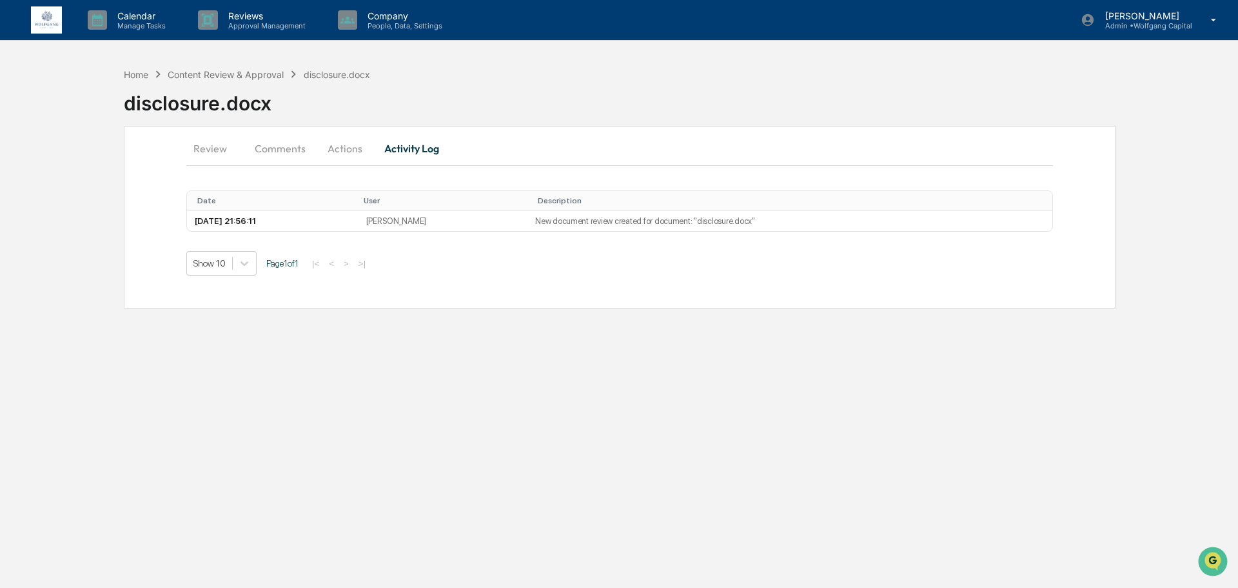
click at [358, 147] on button "Actions" at bounding box center [345, 148] width 58 height 31
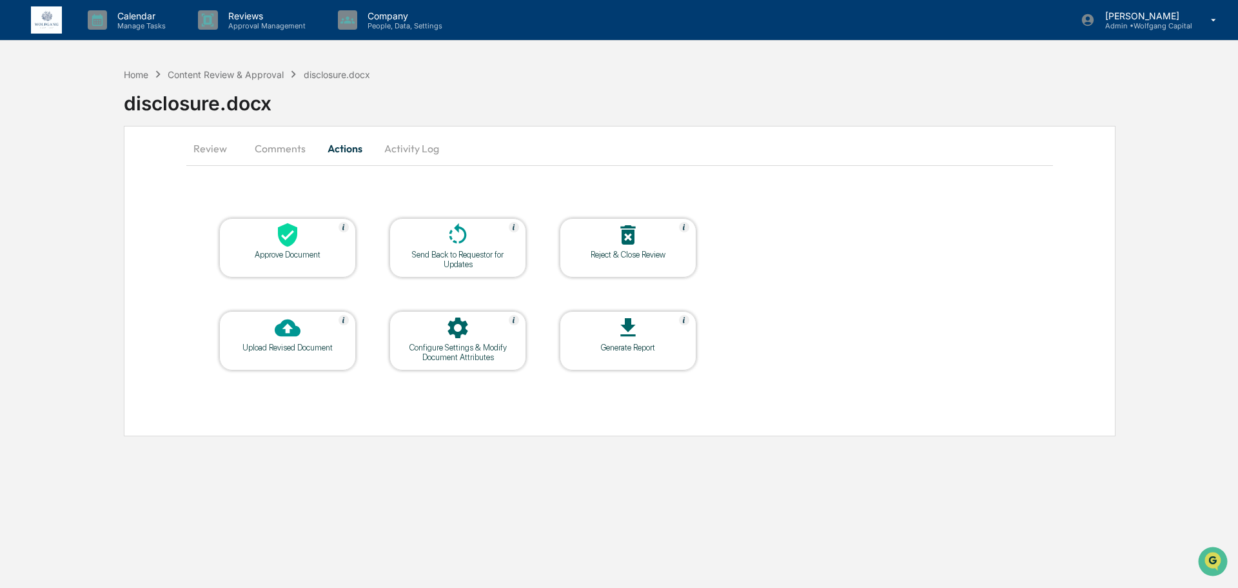
click at [297, 250] on div "Approve Document" at bounding box center [288, 255] width 116 height 10
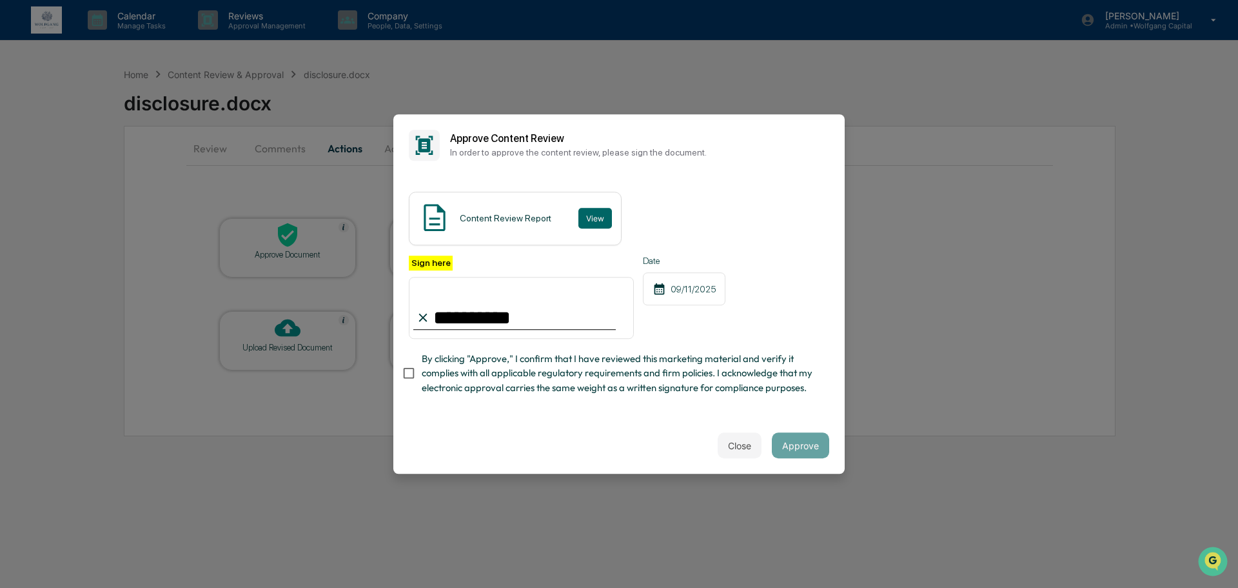
type input "**********"
click at [434, 386] on span "By clicking "Approve," I confirm that I have reviewed this marketing material a…" at bounding box center [620, 373] width 397 height 43
click at [813, 443] on button "Approve" at bounding box center [800, 445] width 57 height 26
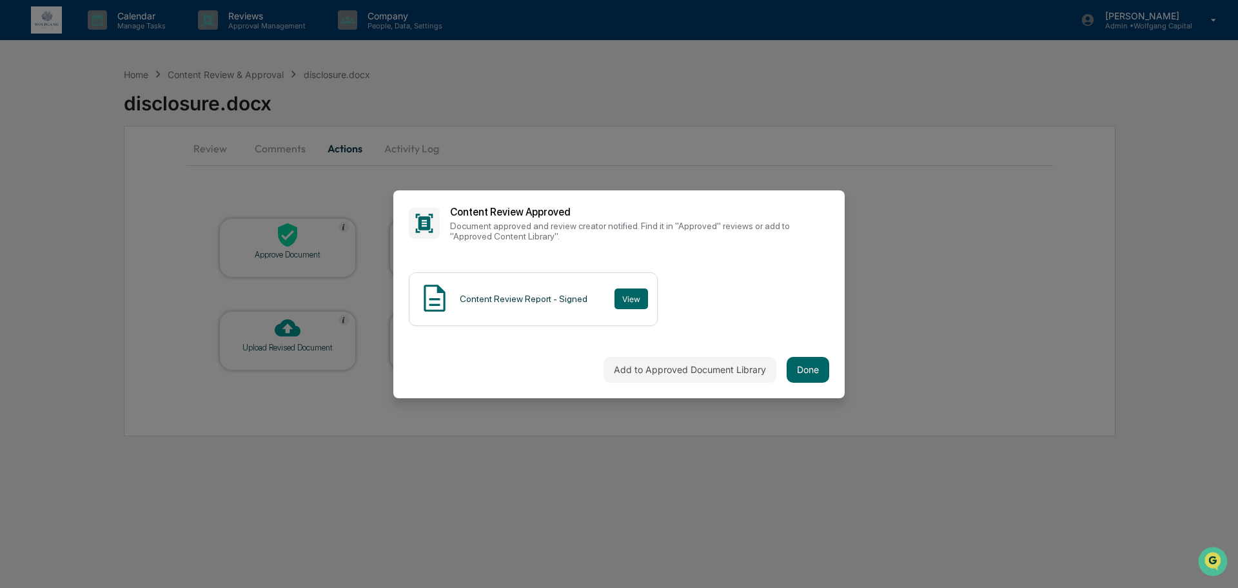
click at [784, 369] on div "Add to Approved Document Library Done" at bounding box center [618, 369] width 451 height 57
click at [789, 369] on button "Done" at bounding box center [808, 370] width 43 height 26
